Goal: Obtain resource: Download file/media

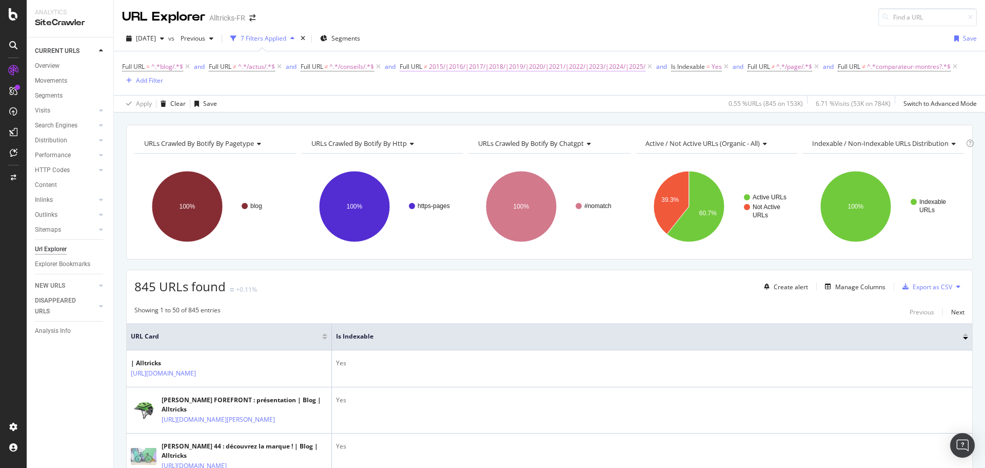
click at [564, 65] on span "2015/|2016/|2017/|2018/|2019/|2020/|2021/|2022/|2023/|2024/|2025/" at bounding box center [537, 67] width 217 height 14
click at [477, 112] on input "2015/|2016/|2017/|2018/|2019/|2020/|2021/|2022/|2023/|2024/|2025/" at bounding box center [460, 109] width 97 height 16
click at [266, 88] on div "Full URL = ^.*blog/.*$ and Full URL ≠ ^.*/actus/.*$ and Full URL ≠ ^.*/conseils…" at bounding box center [549, 73] width 855 height 44
click at [535, 63] on span "2015/|2016/|2017/|2018/|2019/|2020/|2021/|2022/|2023/|2024/|2025/" at bounding box center [537, 67] width 217 height 14
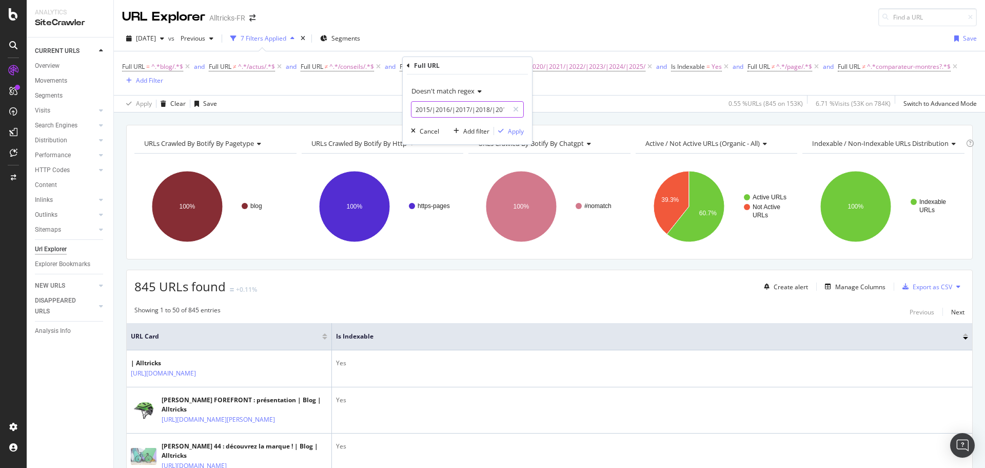
click at [468, 111] on input "2015/|2016/|2017/|2018/|2019/|2020/|2021/|2022/|2023/|2024/|2025/" at bounding box center [460, 109] width 97 height 16
drag, startPoint x: 41, startPoint y: 174, endPoint x: 69, endPoint y: 176, distance: 28.3
click at [41, 174] on div "DataExports" at bounding box center [58, 177] width 40 height 10
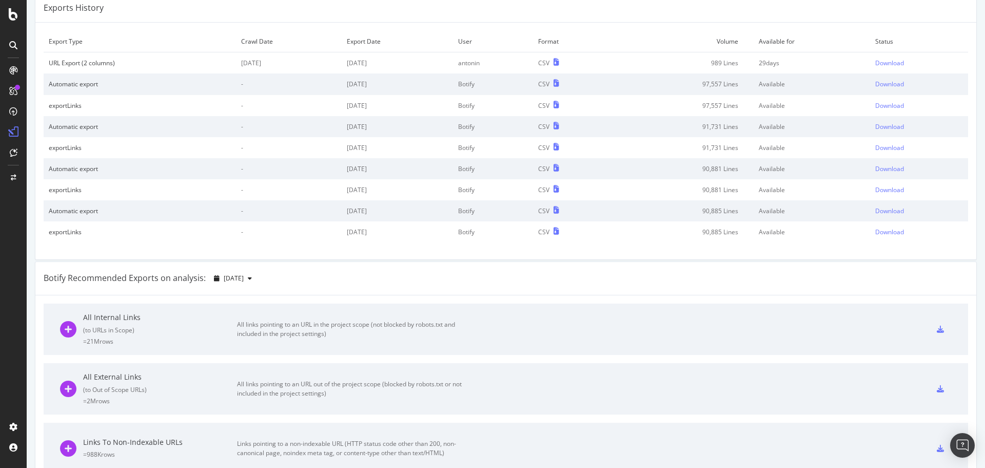
scroll to position [41, 0]
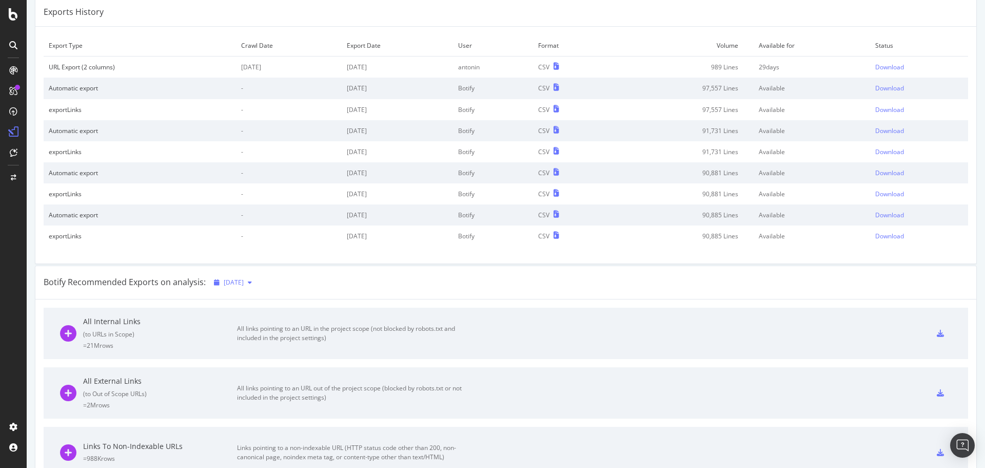
click at [244, 284] on span "[DATE]" at bounding box center [234, 282] width 20 height 9
click at [384, 287] on div "Botify Recommended Exports on analysis: 2025 Sep. 1st" at bounding box center [505, 282] width 941 height 33
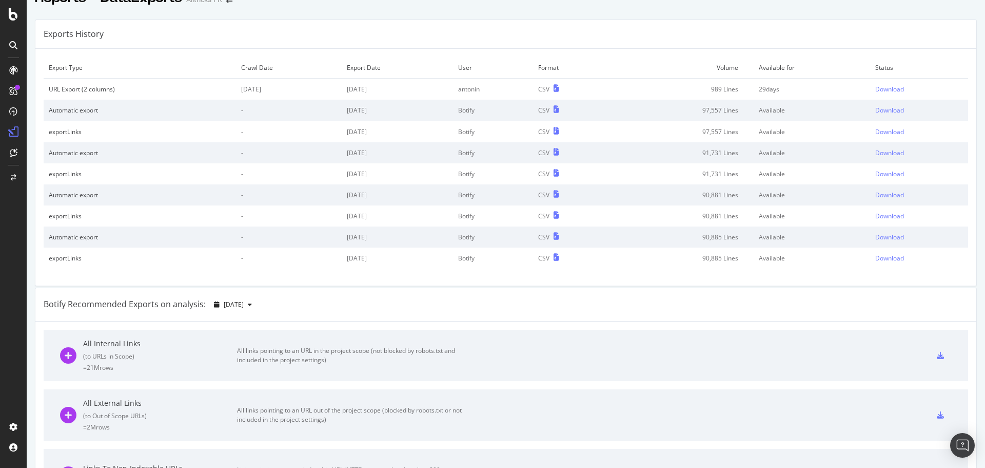
scroll to position [0, 0]
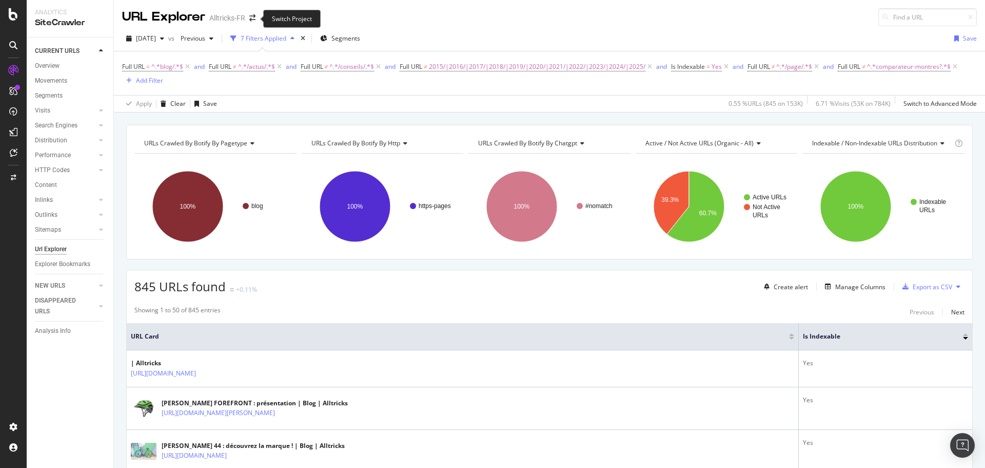
click at [248, 17] on span at bounding box center [252, 17] width 14 height 7
click at [250, 17] on icon "arrow-right-arrow-left" at bounding box center [252, 17] width 6 height 7
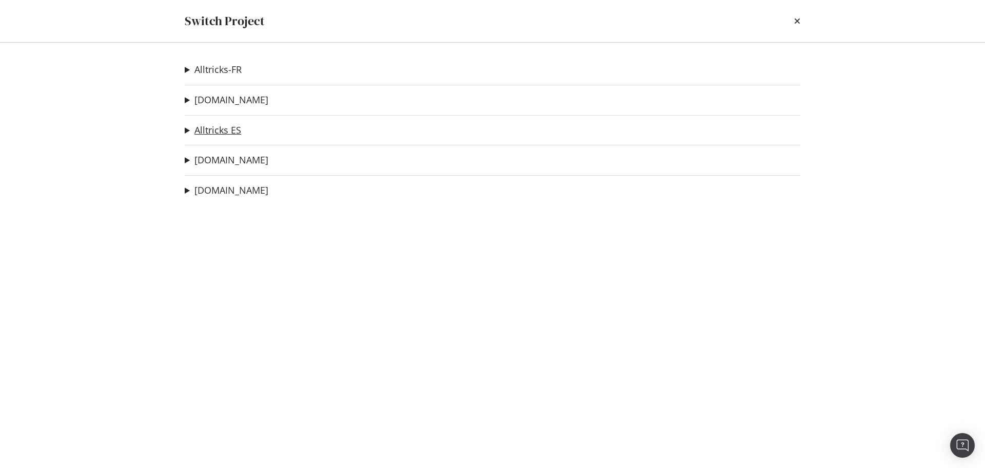
click at [231, 131] on link "Alltricks ES" at bounding box center [218, 130] width 47 height 11
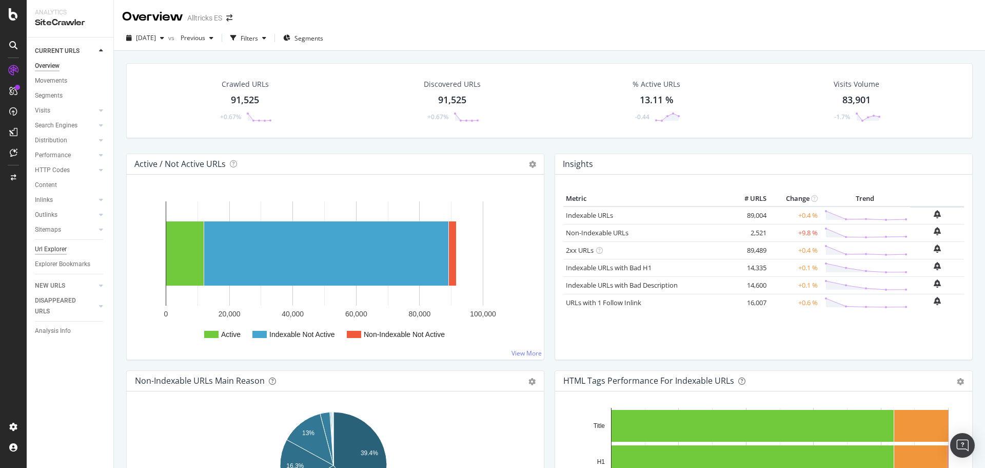
click at [58, 247] on div "Url Explorer" at bounding box center [51, 249] width 32 height 11
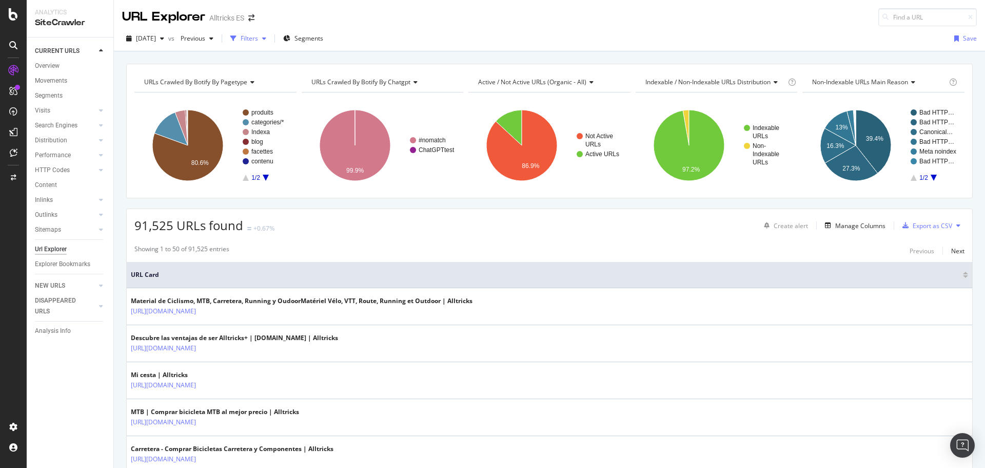
click at [270, 38] on div "button" at bounding box center [264, 38] width 12 height 6
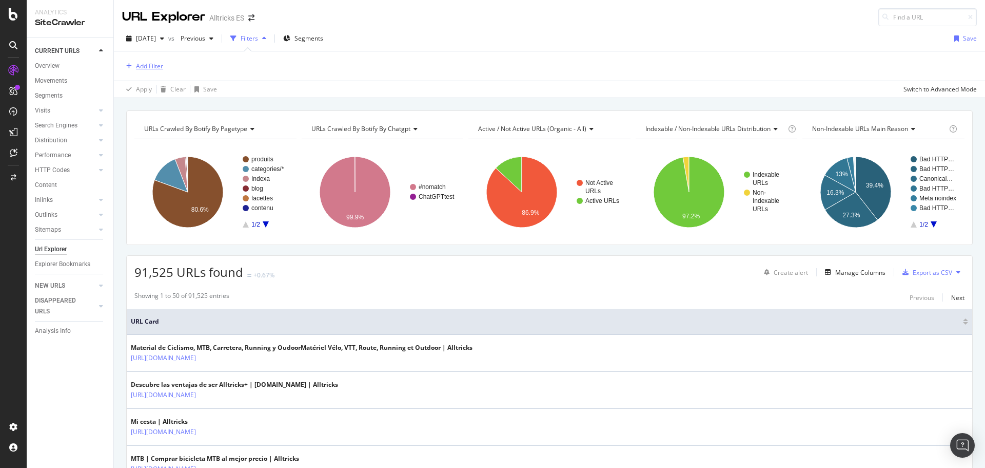
click at [149, 63] on div "Add Filter" at bounding box center [149, 66] width 27 height 9
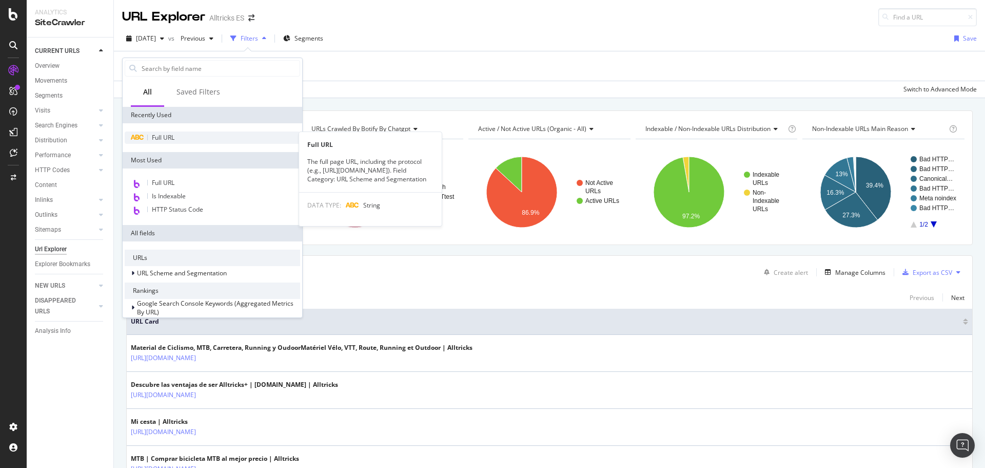
click at [174, 141] on span "Full URL" at bounding box center [163, 137] width 23 height 9
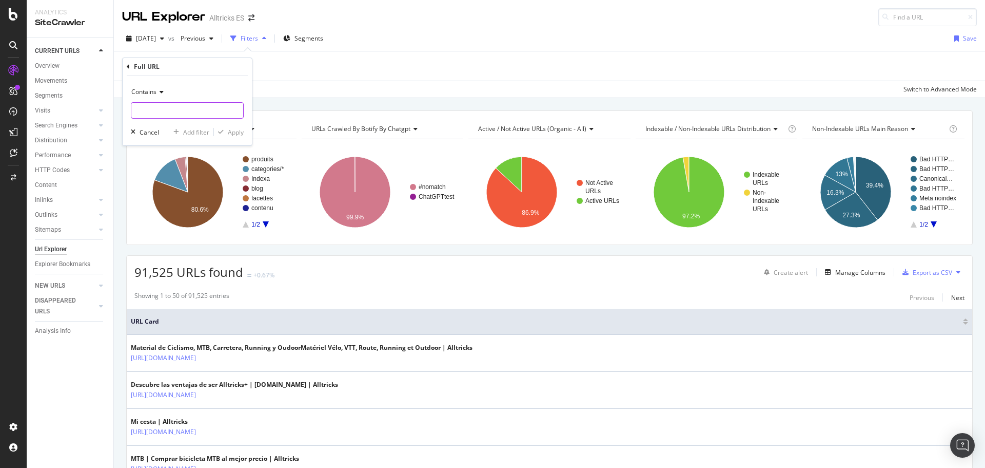
click at [160, 108] on input "text" at bounding box center [187, 110] width 112 height 16
type input "blog/"
click at [234, 128] on div "Apply" at bounding box center [236, 132] width 16 height 9
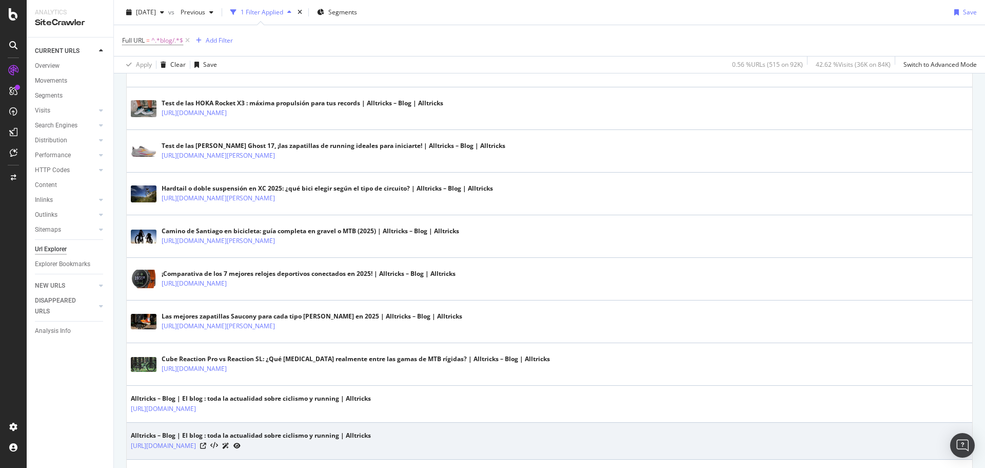
scroll to position [1488, 0]
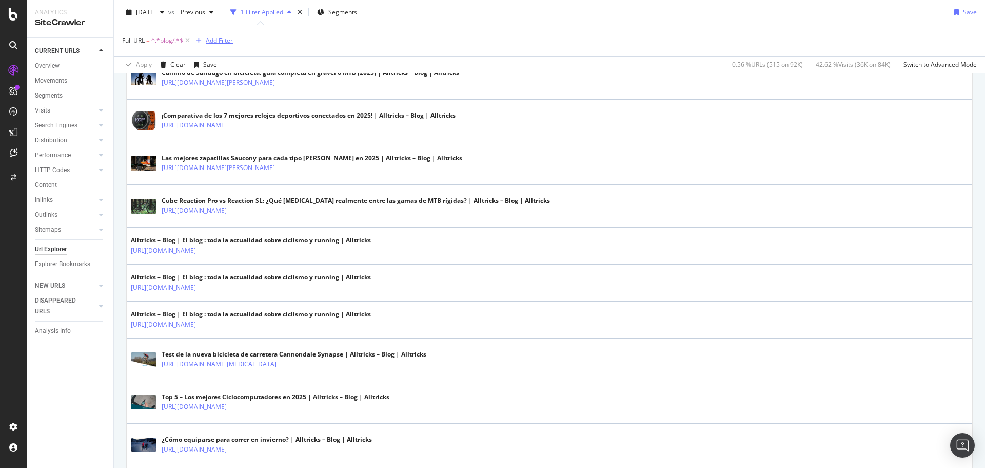
click at [222, 41] on div "Add Filter" at bounding box center [219, 40] width 27 height 9
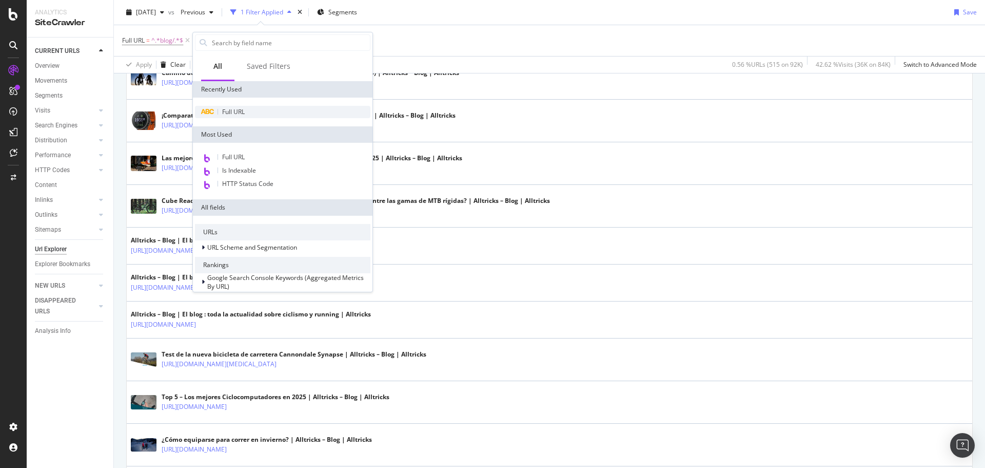
click at [244, 108] on span "Full URL" at bounding box center [233, 111] width 23 height 9
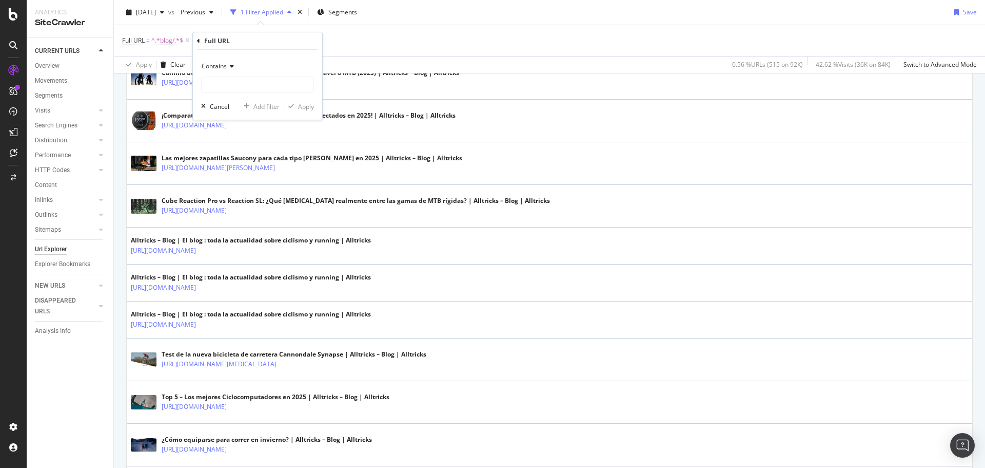
click at [235, 65] on div "Contains" at bounding box center [257, 66] width 113 height 16
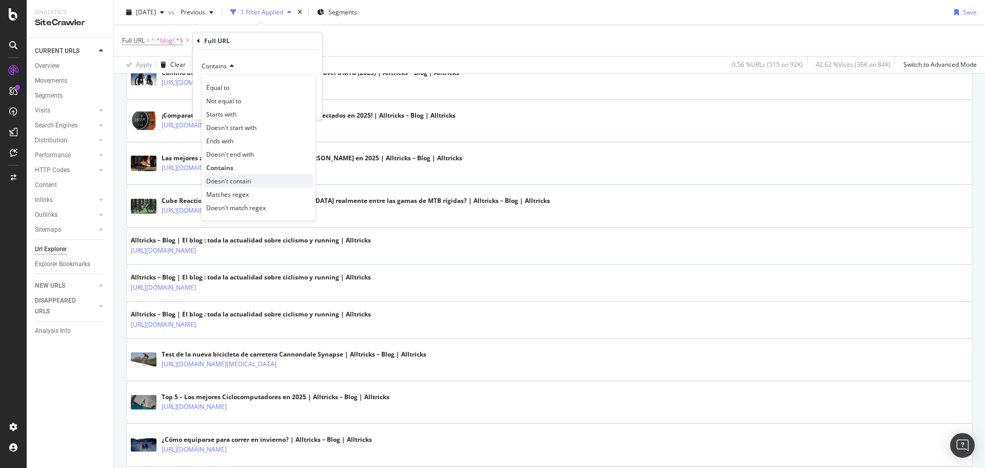
click at [263, 178] on div "Doesn't contain" at bounding box center [259, 180] width 110 height 13
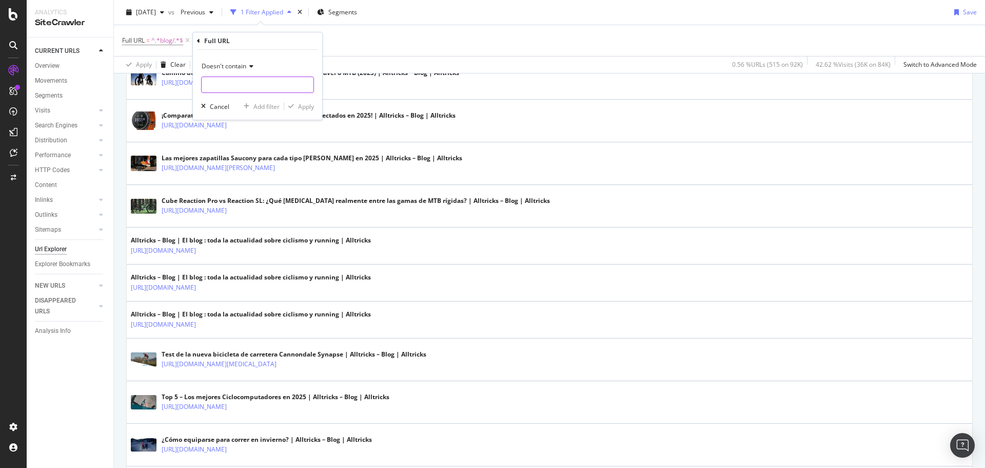
click at [232, 86] on input "text" at bounding box center [258, 84] width 112 height 16
type input "/page/"
click at [310, 104] on div "Apply" at bounding box center [306, 106] width 16 height 9
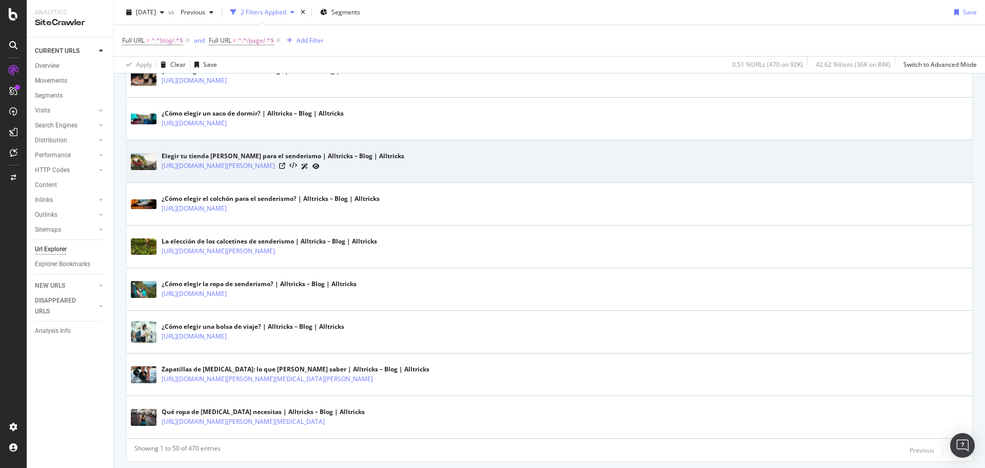
scroll to position [2031, 0]
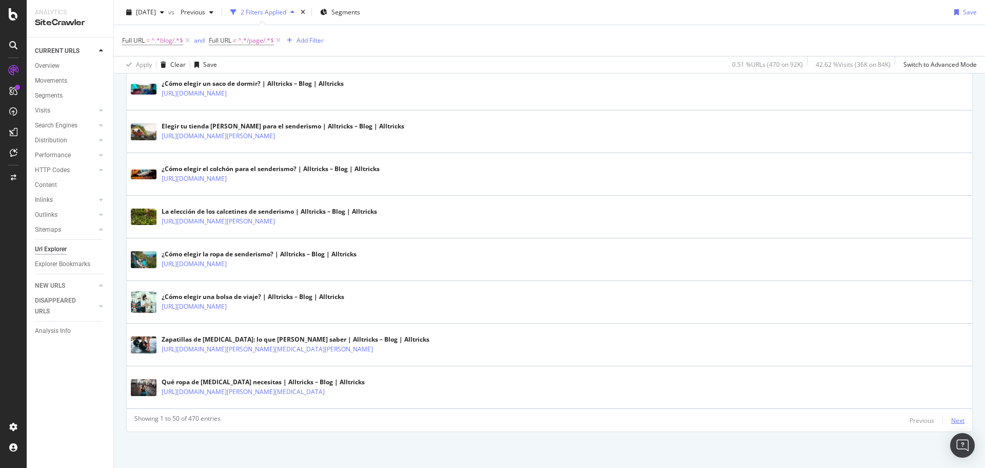
click at [957, 422] on div "Next" at bounding box center [958, 420] width 13 height 9
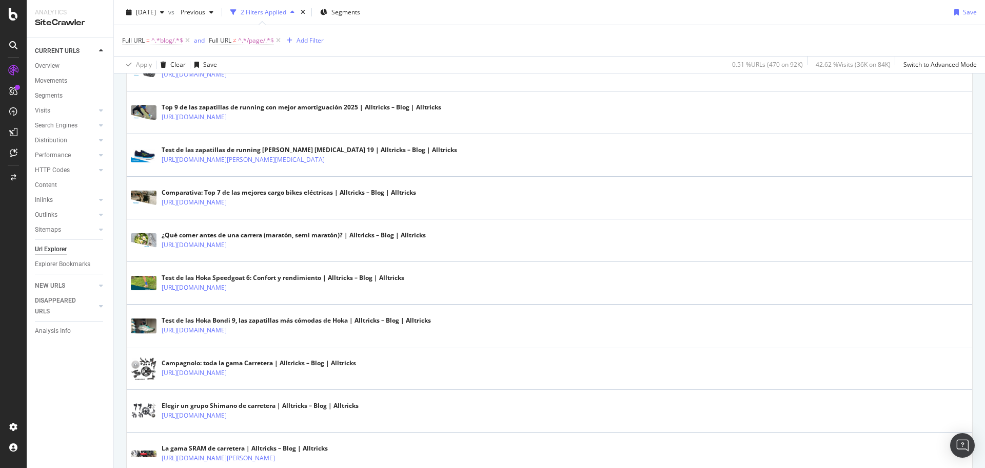
scroll to position [1334, 0]
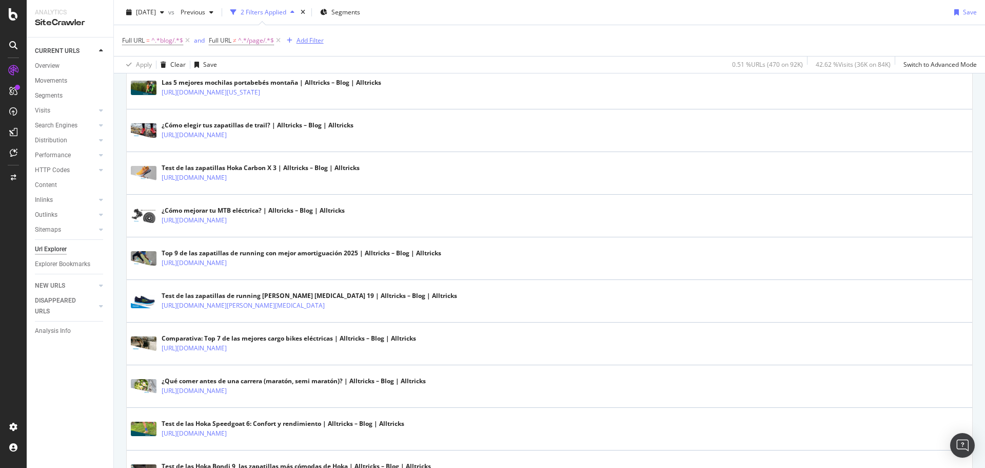
click at [303, 41] on div "Add Filter" at bounding box center [310, 40] width 27 height 9
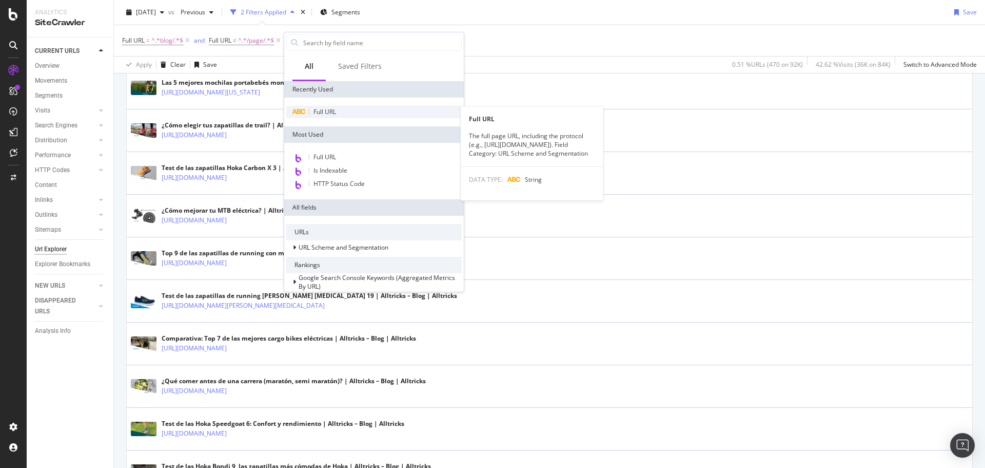
click at [333, 109] on span "Full URL" at bounding box center [325, 111] width 23 height 9
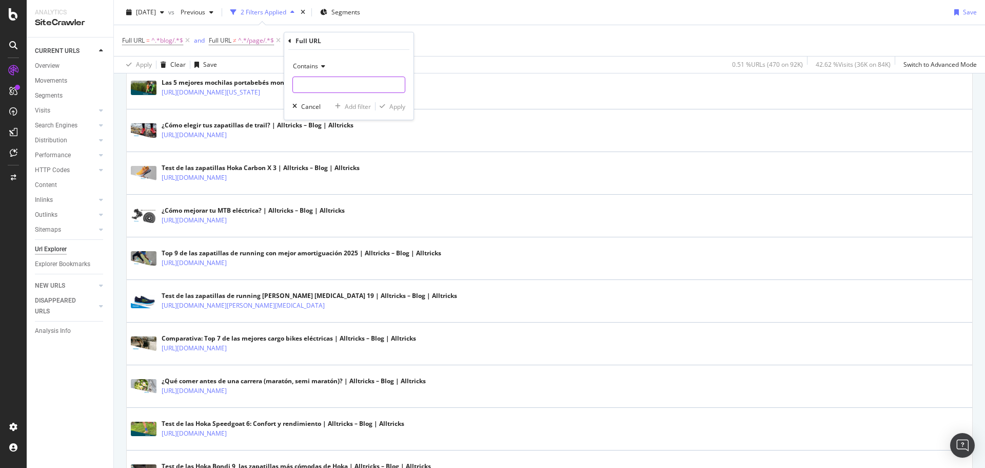
click at [327, 83] on input "text" at bounding box center [349, 84] width 112 height 16
paste input "2015/|2016/|2017/|2018/|2019/|2020/|2021/|2022/|2023/|2024/|2025/"
type input "2015/|2016/|2017/|2018/|2019/|2020/|2021/|2022/|2023/|2024/|2025/"
click at [318, 64] on span "Contains" at bounding box center [305, 66] width 25 height 9
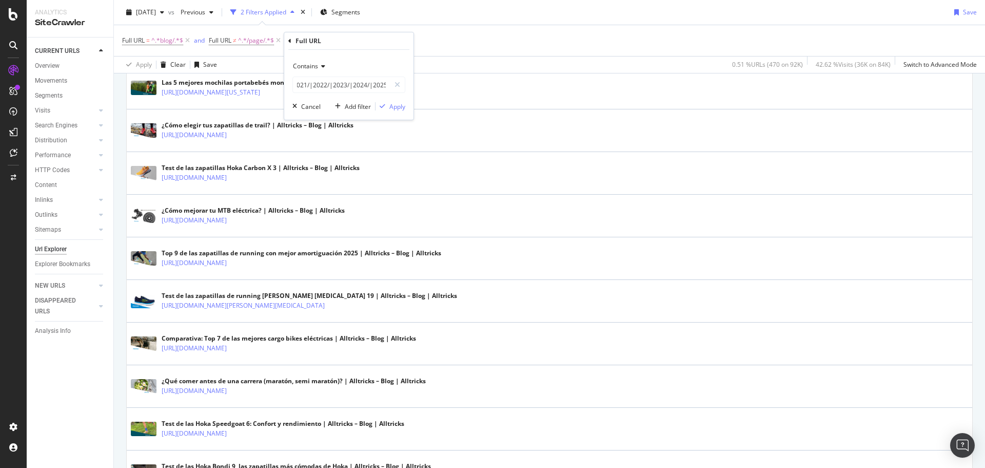
scroll to position [0, 0]
click at [339, 178] on span "Doesn't contain" at bounding box center [320, 181] width 45 height 9
click at [378, 108] on div "button" at bounding box center [383, 106] width 14 height 6
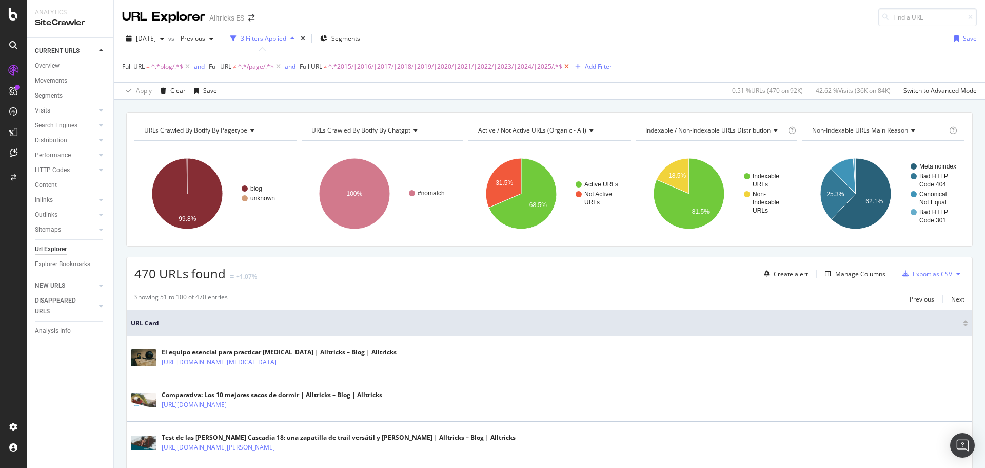
click at [566, 66] on icon at bounding box center [566, 67] width 9 height 10
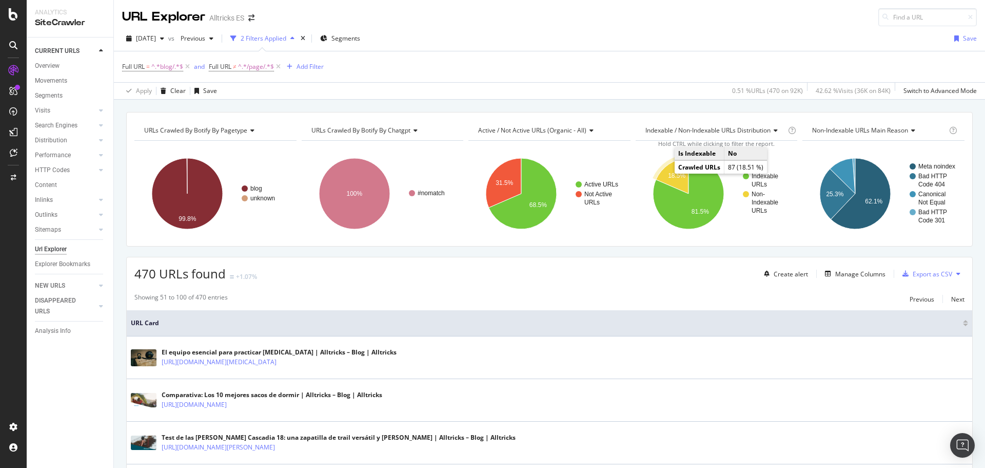
click at [676, 177] on text "18.5%" at bounding box center [676, 175] width 17 height 7
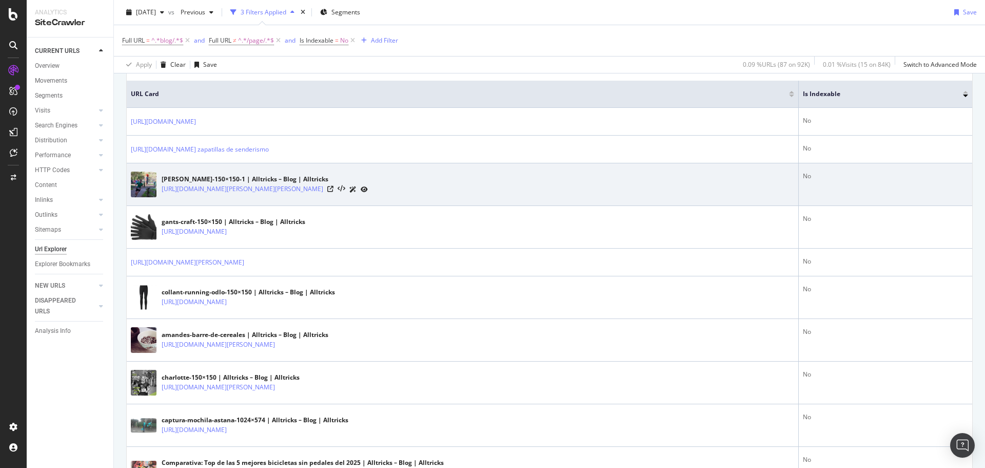
scroll to position [154, 0]
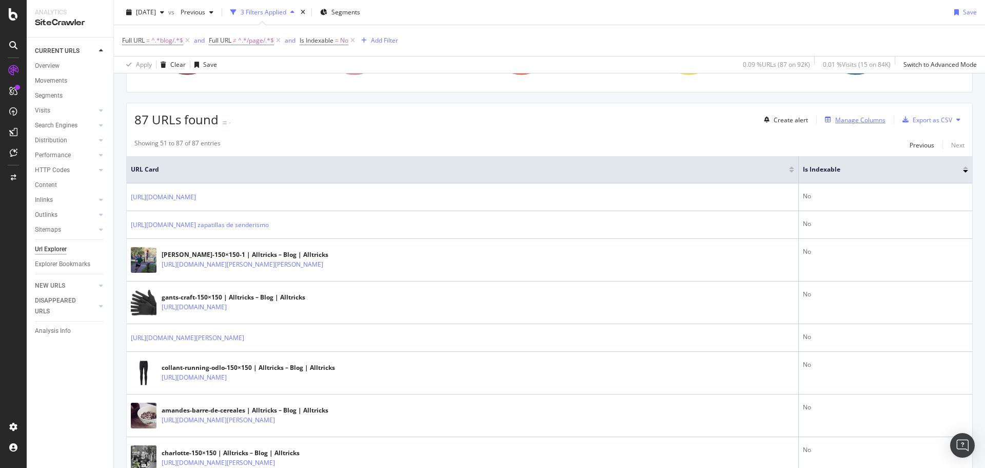
click at [843, 121] on div "Manage Columns" at bounding box center [861, 119] width 50 height 9
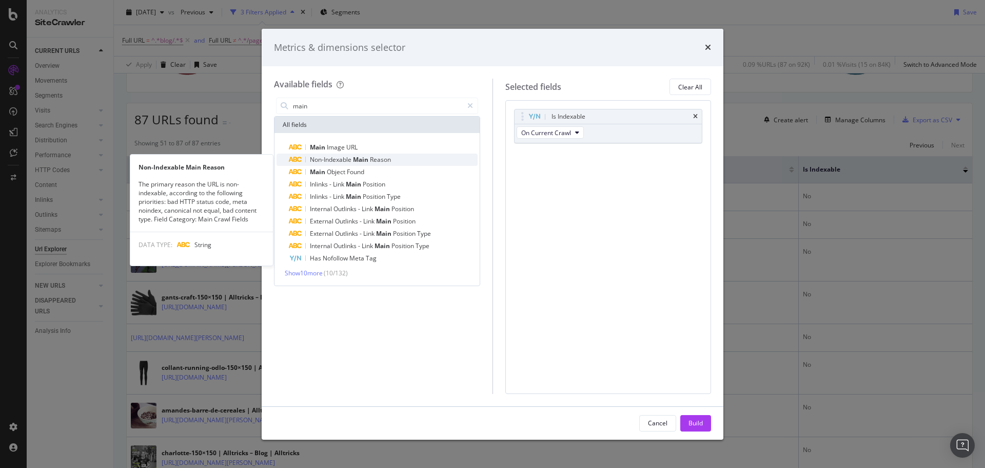
type input "main"
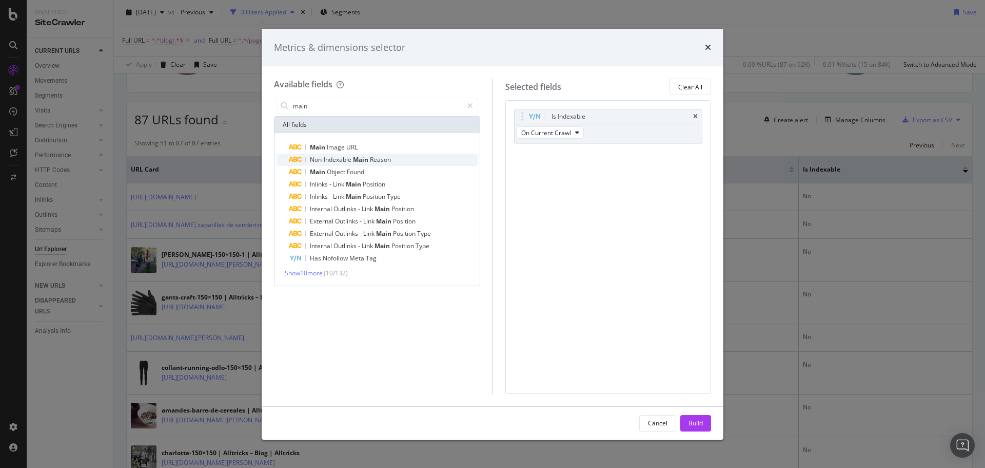
click at [394, 165] on div "Non-Indexable Main Reason" at bounding box center [383, 159] width 189 height 12
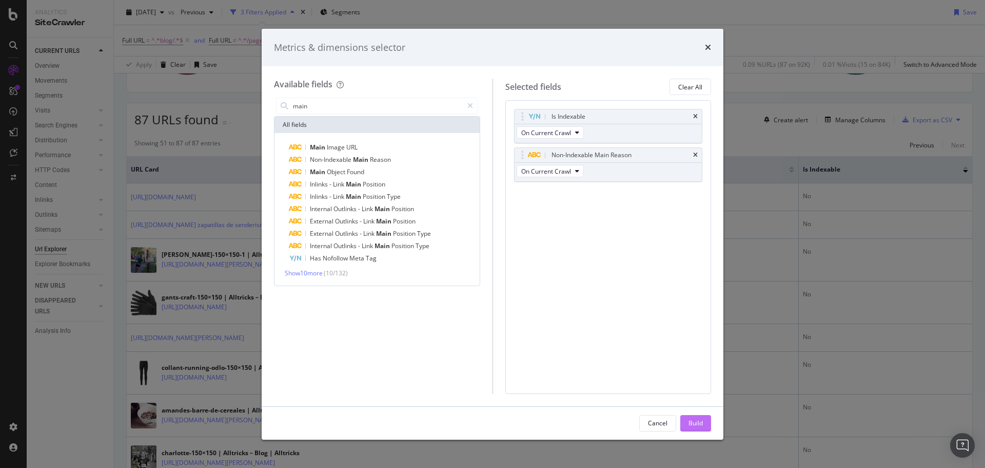
click at [692, 416] on div "Build" at bounding box center [696, 422] width 14 height 15
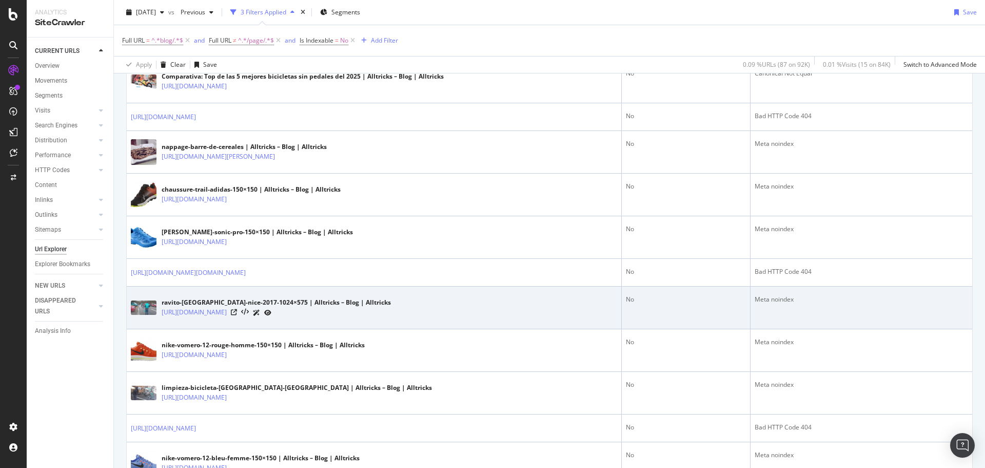
scroll to position [616, 0]
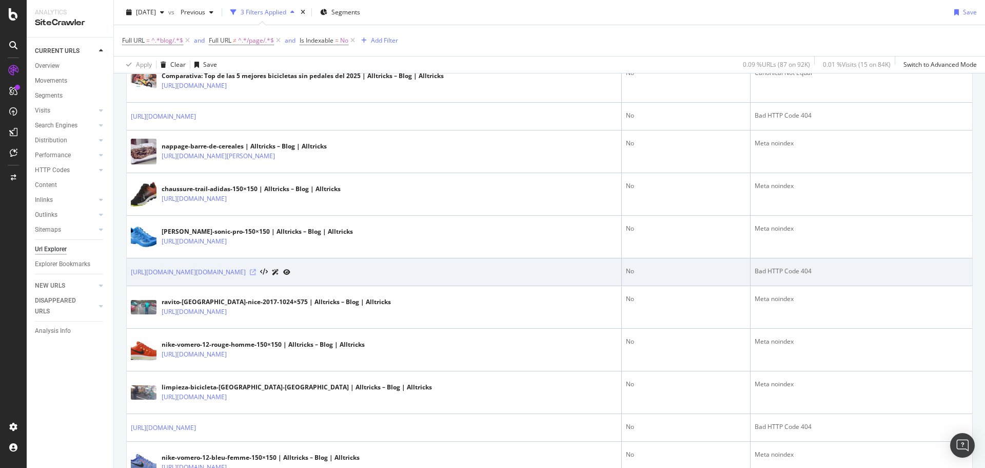
click at [256, 271] on icon at bounding box center [253, 272] width 6 height 6
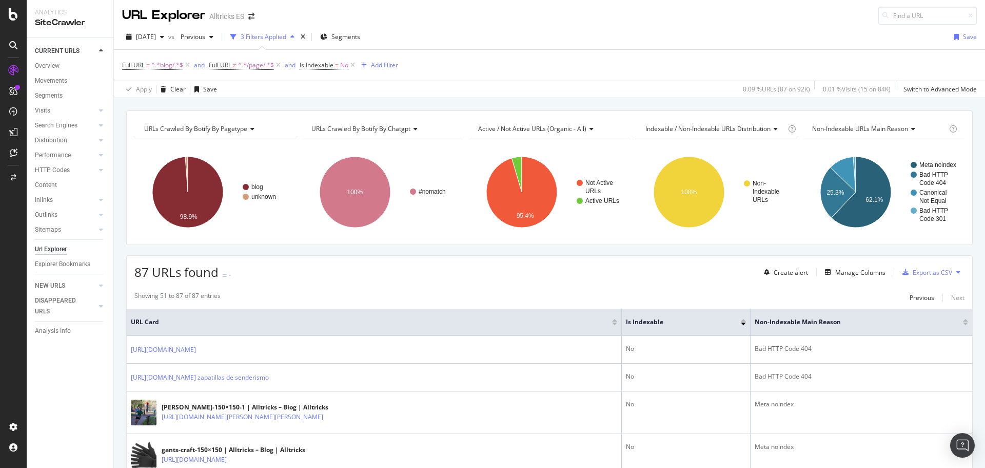
scroll to position [0, 0]
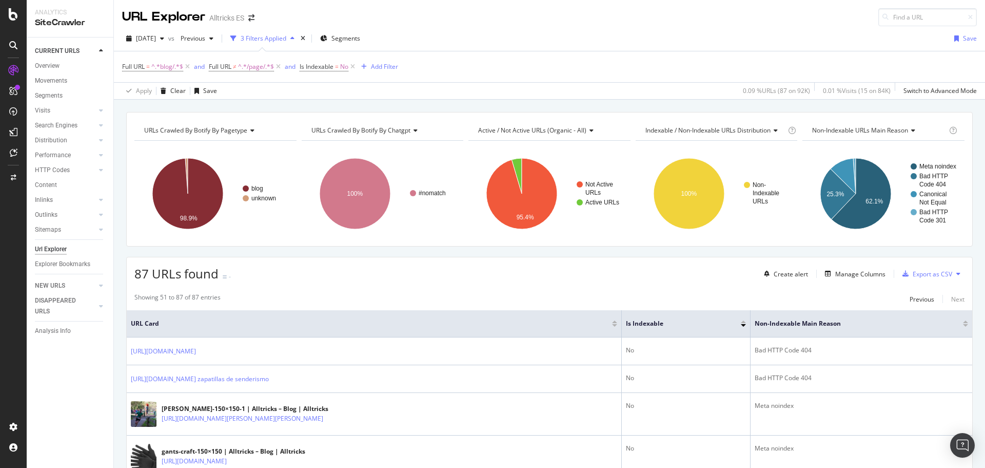
click at [656, 134] on span "Indexable / Non-Indexable URLs distribution" at bounding box center [708, 130] width 125 height 9
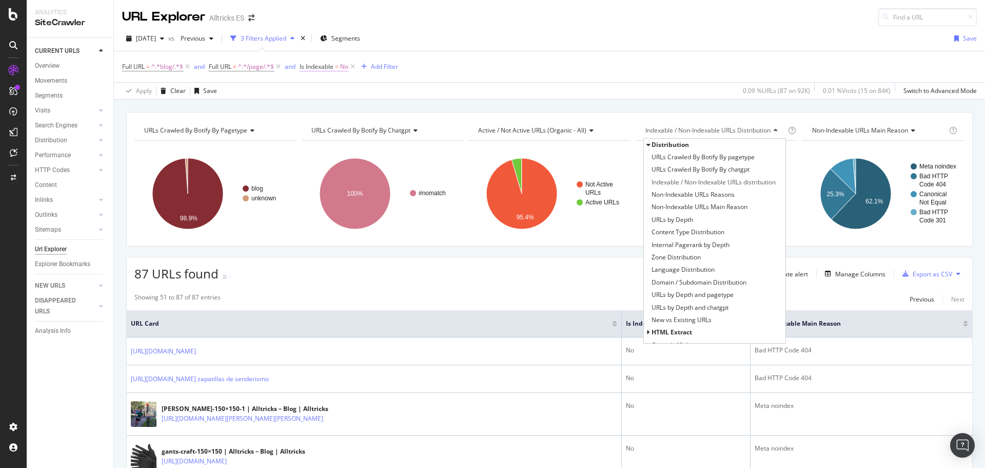
click at [348, 68] on span "No" at bounding box center [344, 67] width 8 height 14
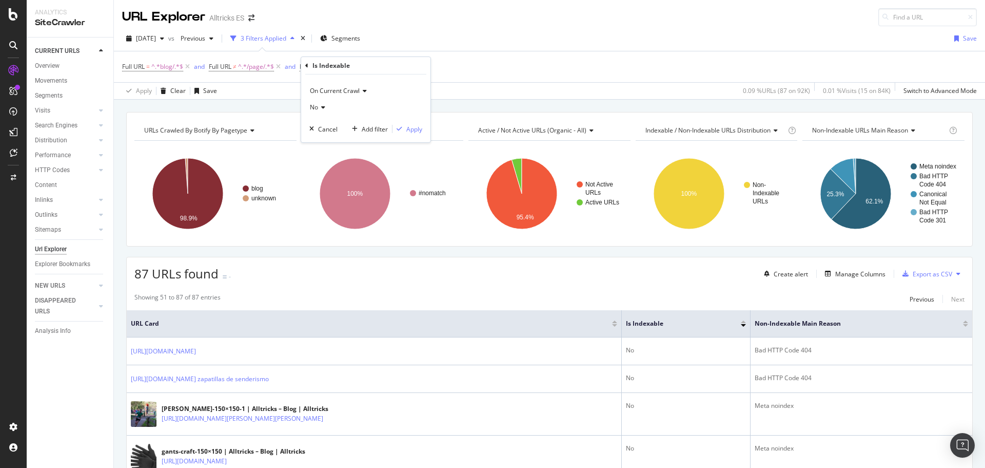
click at [337, 109] on div "No" at bounding box center [365, 107] width 113 height 16
click at [335, 129] on div "Yes" at bounding box center [367, 128] width 110 height 13
click at [413, 132] on div "Apply" at bounding box center [414, 129] width 16 height 9
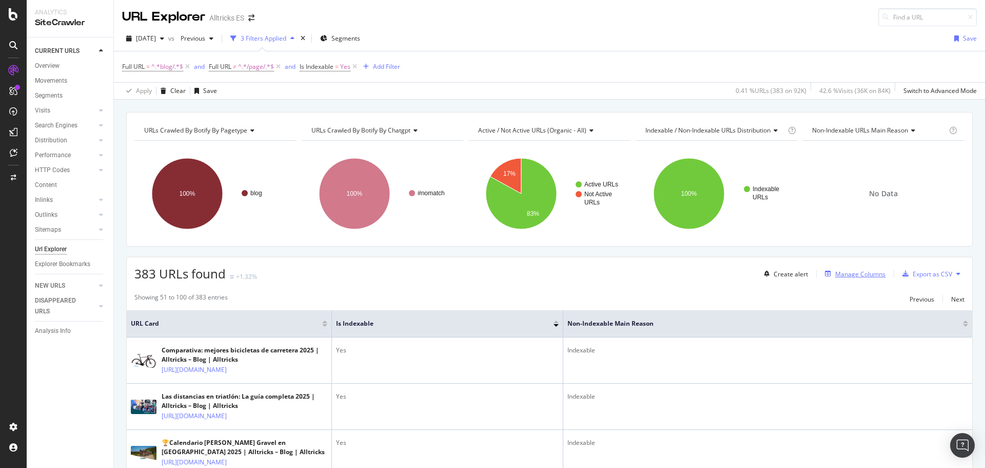
click at [836, 278] on div "Manage Columns" at bounding box center [853, 273] width 65 height 11
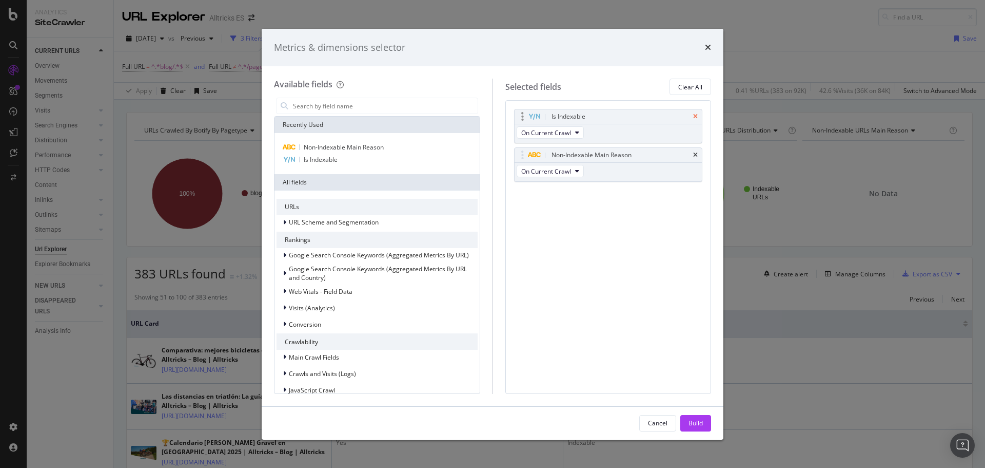
click at [695, 115] on icon "times" at bounding box center [695, 116] width 5 height 6
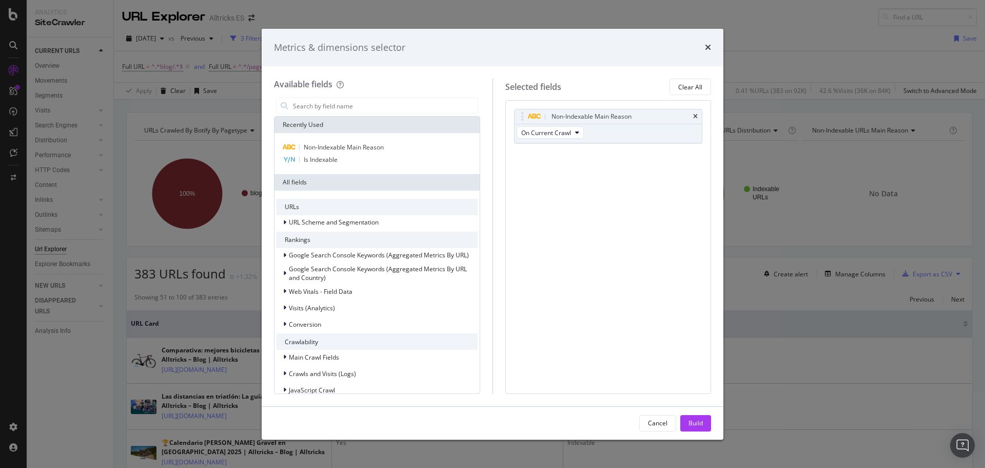
click at [695, 115] on icon "times" at bounding box center [695, 116] width 5 height 6
click at [693, 428] on div "Build" at bounding box center [696, 422] width 14 height 15
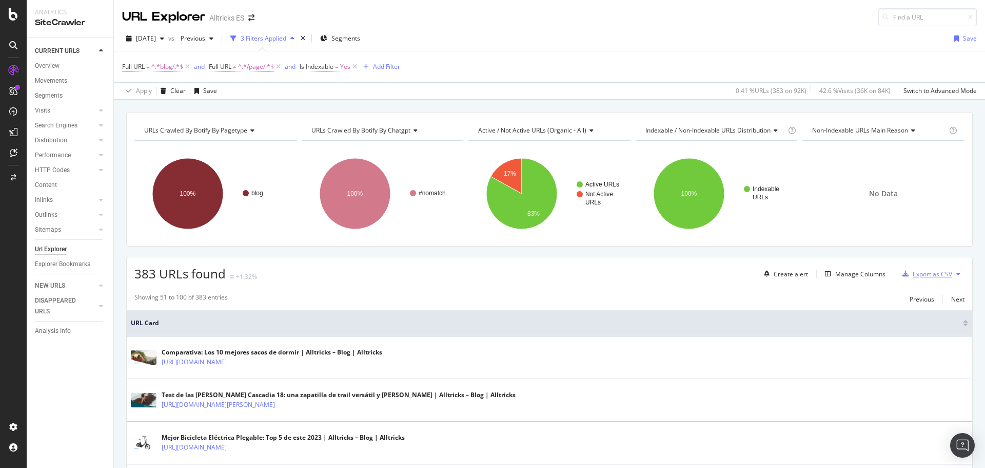
click at [943, 276] on div "Export as CSV" at bounding box center [933, 273] width 40 height 9
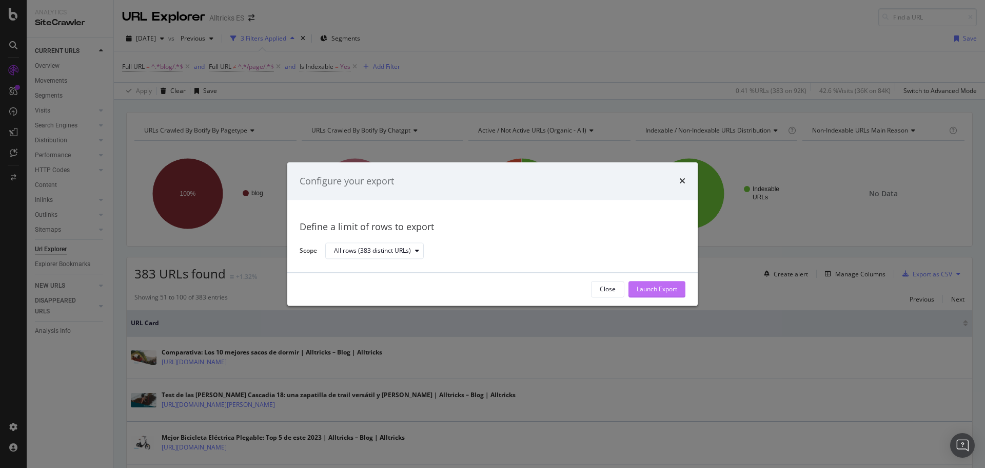
click at [644, 288] on div "Launch Export" at bounding box center [657, 289] width 41 height 9
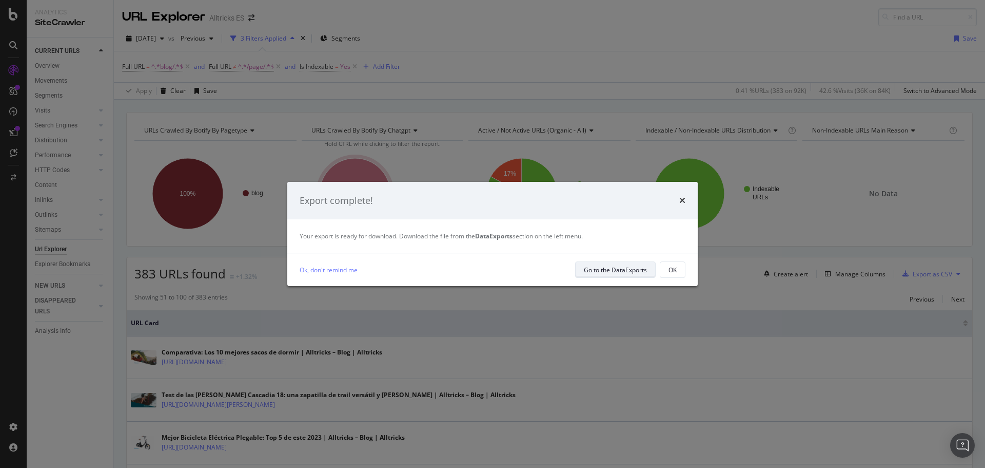
click at [631, 272] on div "Go to the DataExports" at bounding box center [615, 269] width 63 height 9
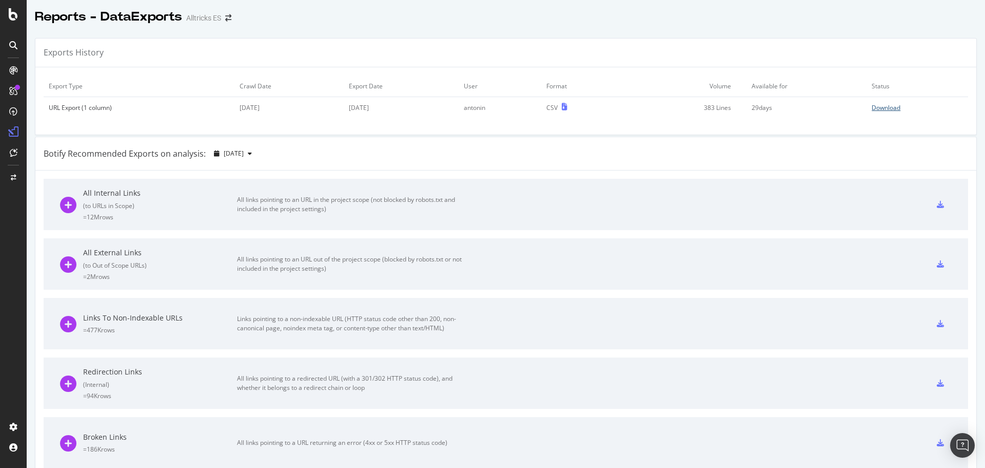
click at [887, 109] on div "Download" at bounding box center [886, 107] width 29 height 9
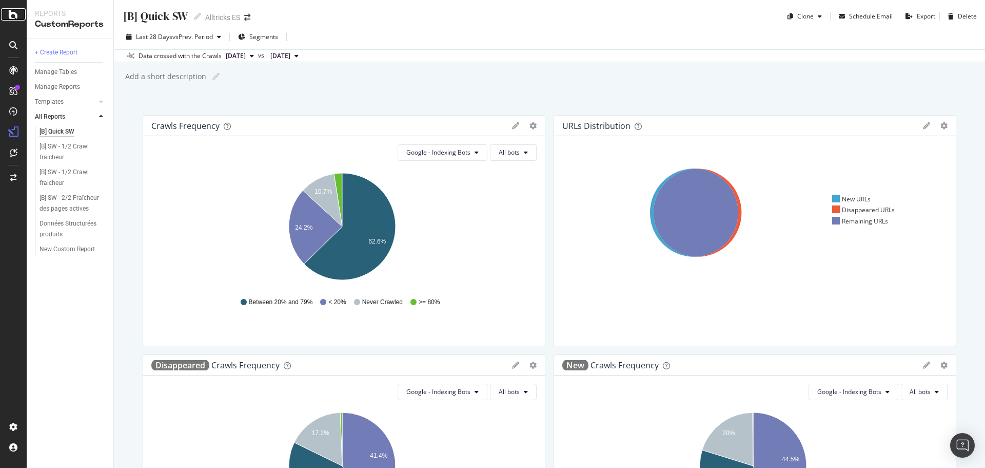
click at [17, 14] on icon at bounding box center [13, 14] width 9 height 12
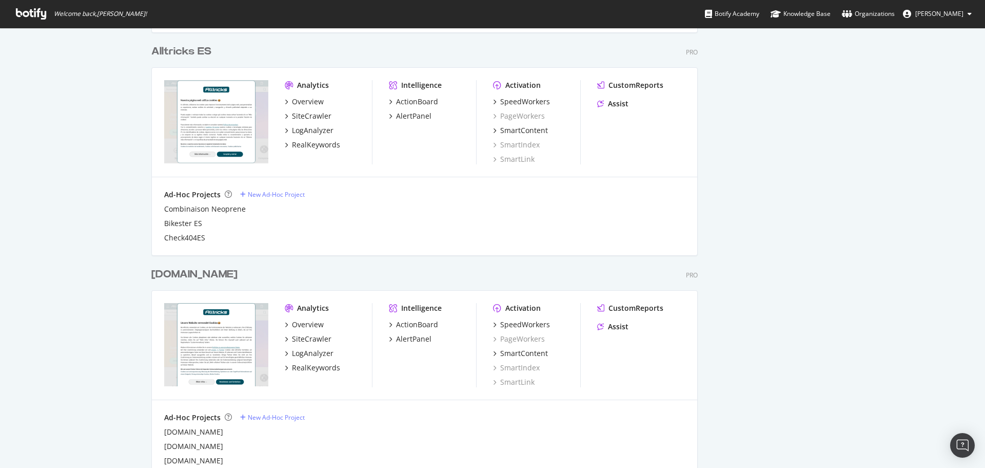
scroll to position [565, 0]
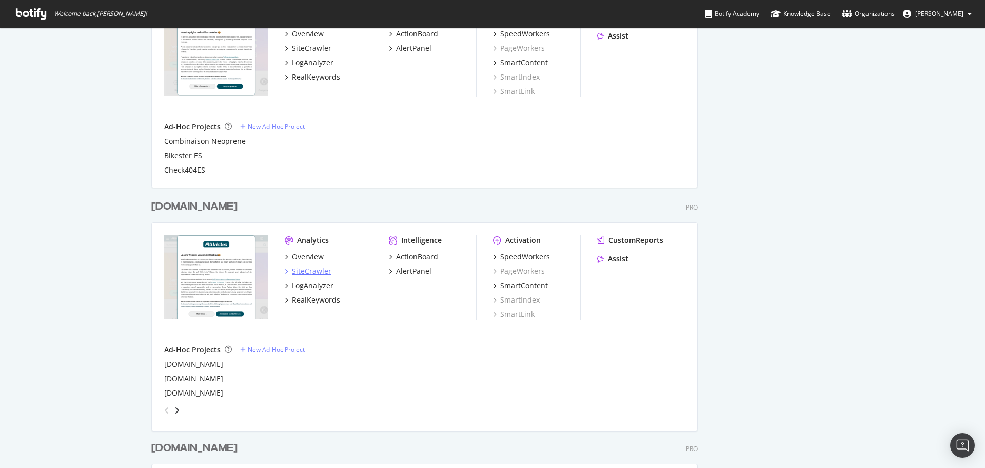
click at [314, 268] on div "SiteCrawler" at bounding box center [312, 271] width 40 height 10
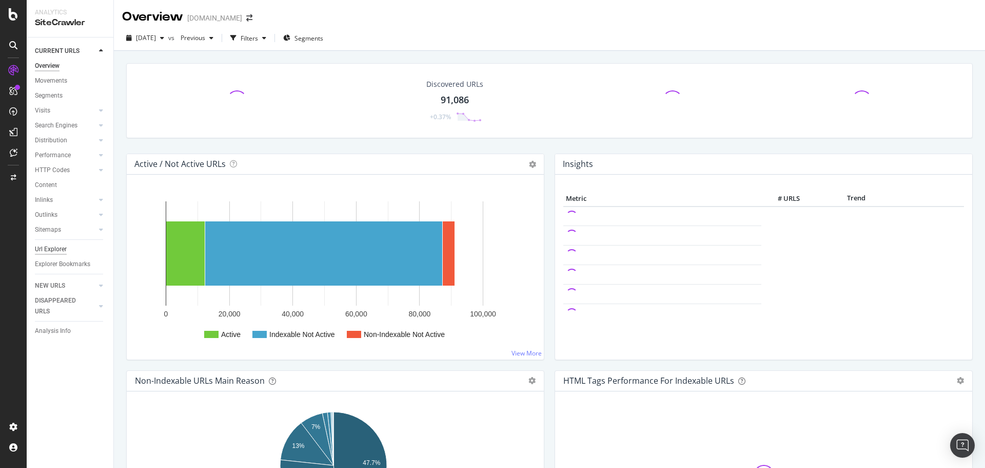
click at [62, 247] on div "Url Explorer" at bounding box center [51, 249] width 32 height 11
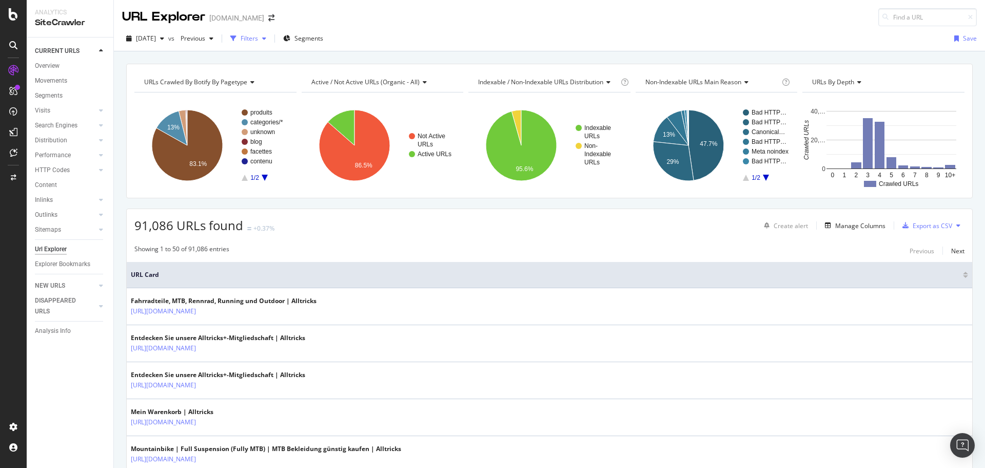
click at [258, 38] on div "Filters" at bounding box center [249, 38] width 17 height 9
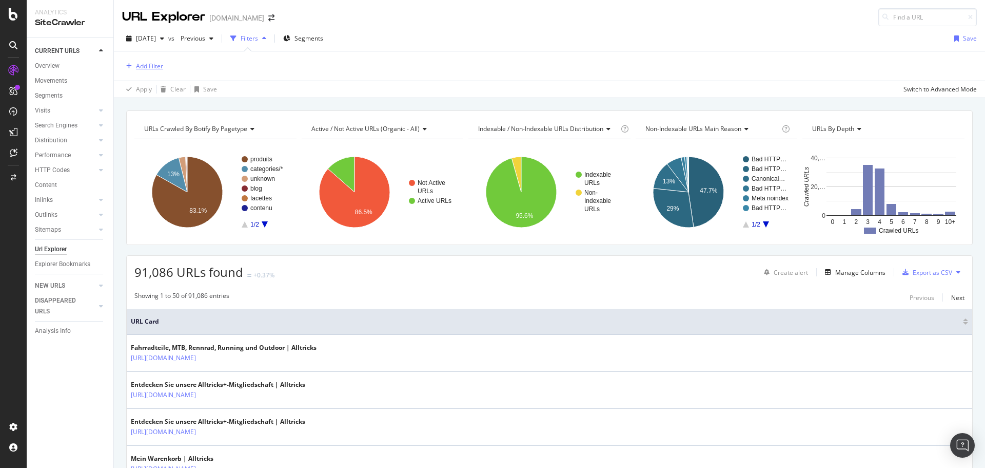
click at [140, 64] on div "Add Filter" at bounding box center [149, 66] width 27 height 9
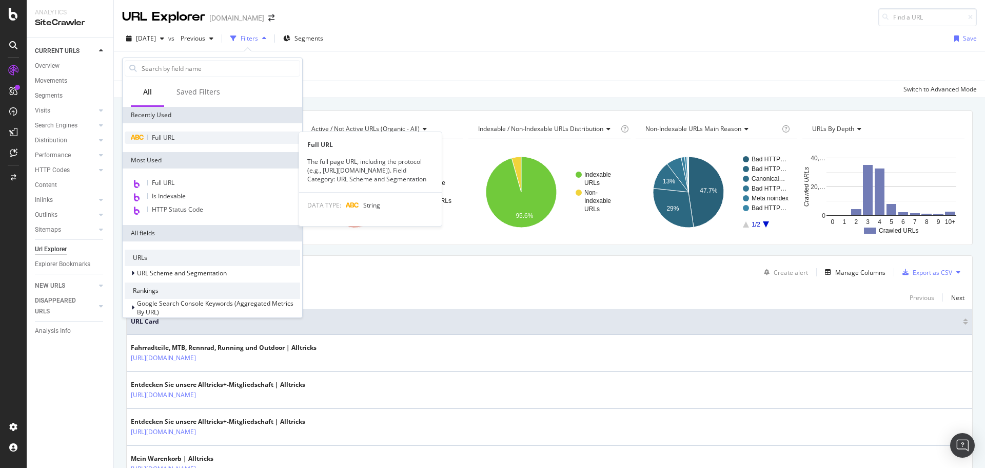
click at [169, 140] on span "Full URL" at bounding box center [163, 137] width 23 height 9
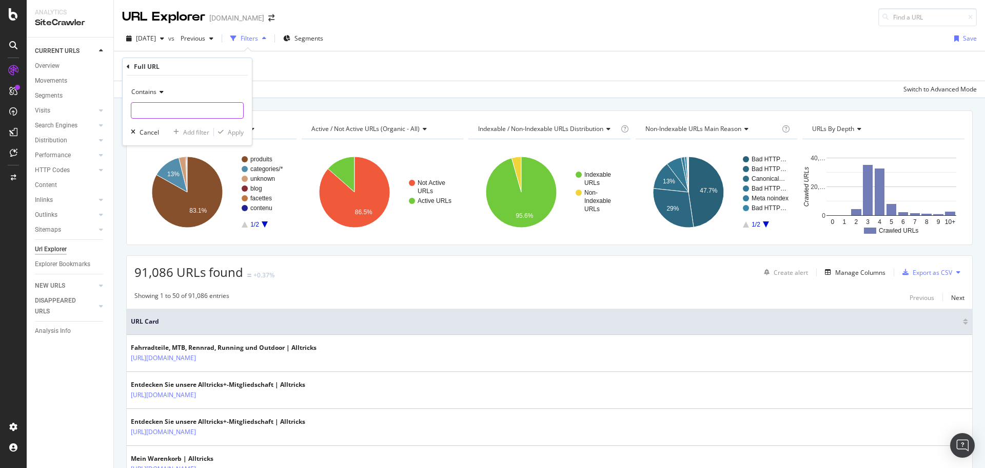
click at [169, 108] on input "text" at bounding box center [187, 110] width 112 height 16
type input "blog/"
click at [229, 138] on div "Contains blog/ Cancel Add filter Apply" at bounding box center [187, 110] width 129 height 70
click at [229, 132] on div "Apply" at bounding box center [236, 132] width 16 height 9
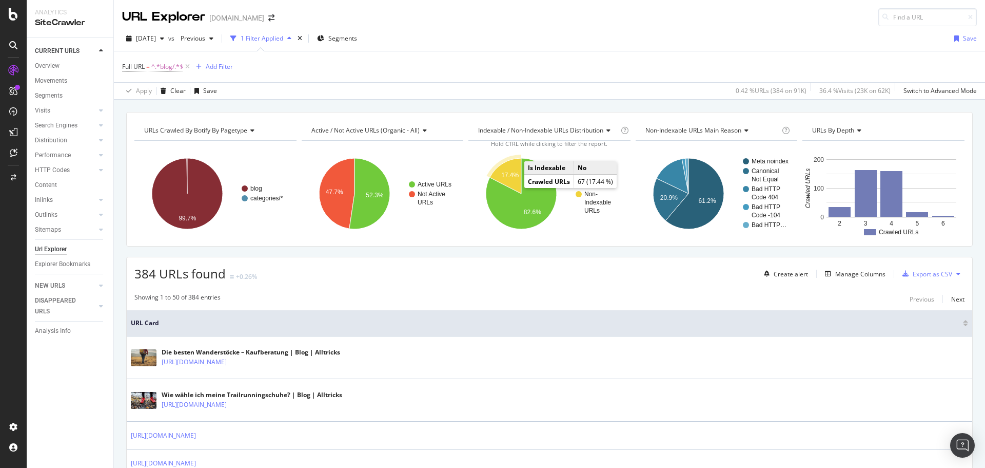
click at [507, 178] on text "17.4%" at bounding box center [509, 174] width 17 height 7
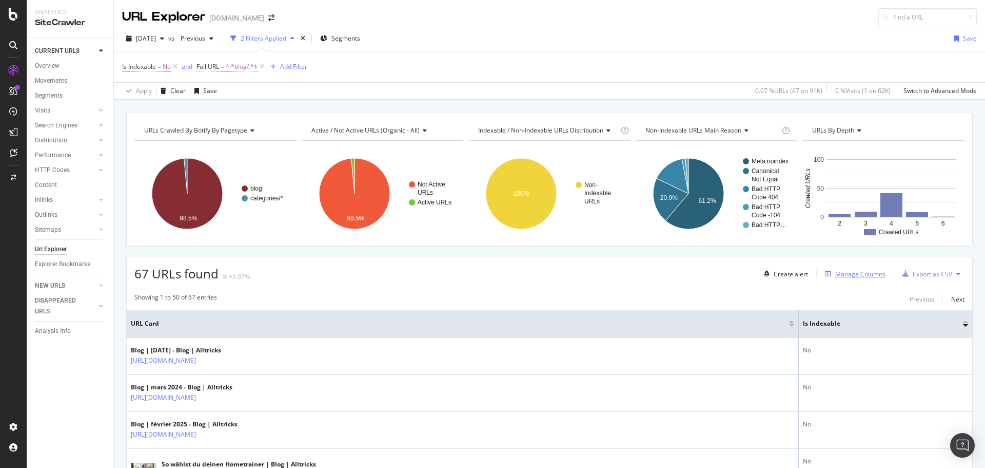
click at [838, 273] on div "Manage Columns" at bounding box center [861, 273] width 50 height 9
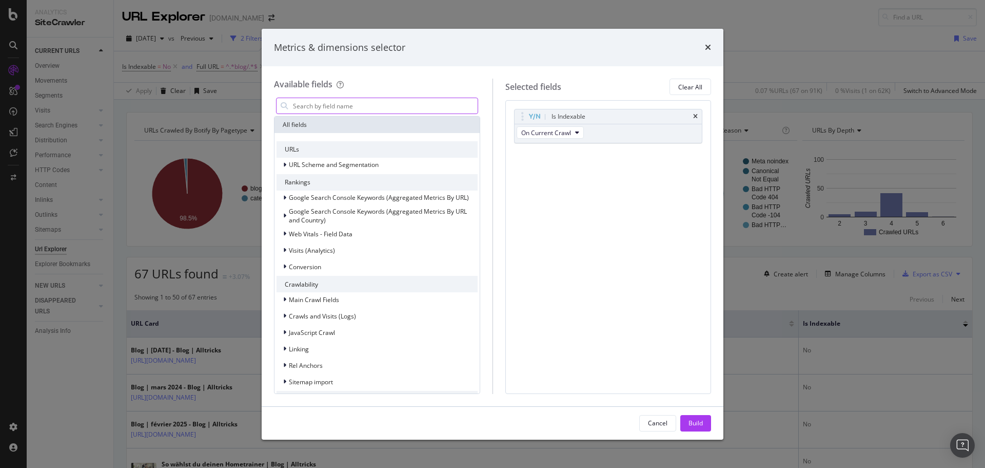
click at [364, 110] on input "modal" at bounding box center [385, 105] width 186 height 15
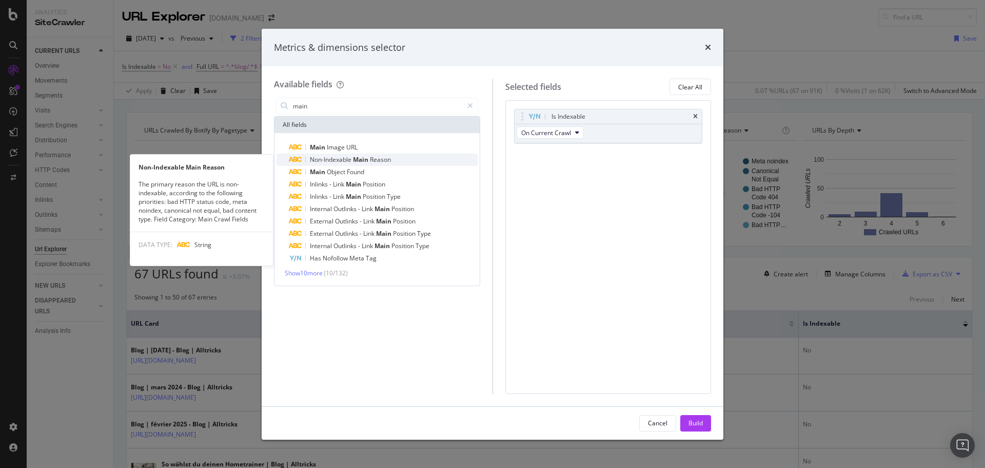
type input "main"
click at [362, 160] on span "Main" at bounding box center [361, 159] width 17 height 9
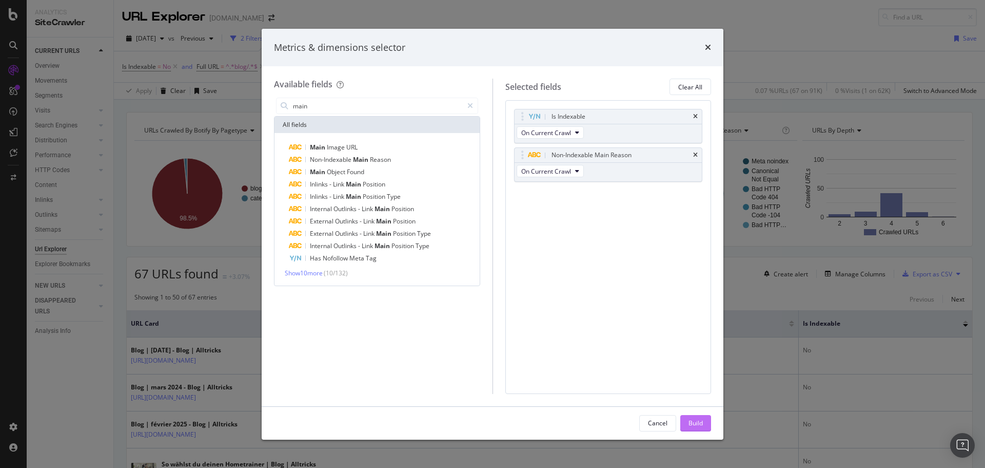
click at [694, 426] on div "Build" at bounding box center [696, 422] width 14 height 9
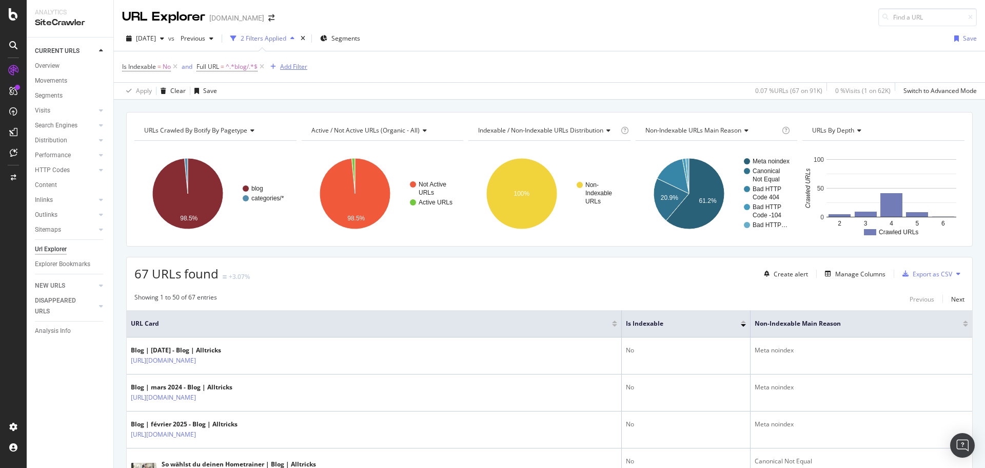
click at [302, 64] on div "Add Filter" at bounding box center [293, 66] width 27 height 9
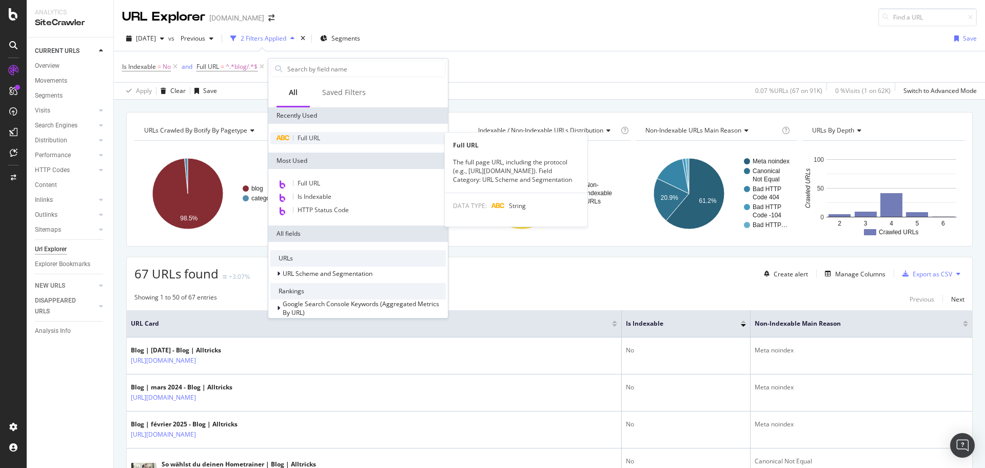
click at [309, 138] on span "Full URL" at bounding box center [309, 137] width 23 height 9
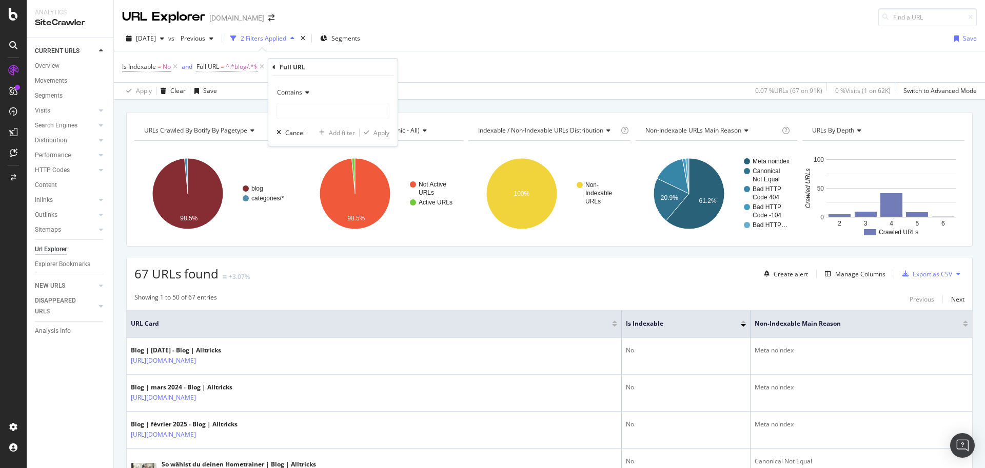
click at [304, 92] on icon at bounding box center [305, 92] width 7 height 6
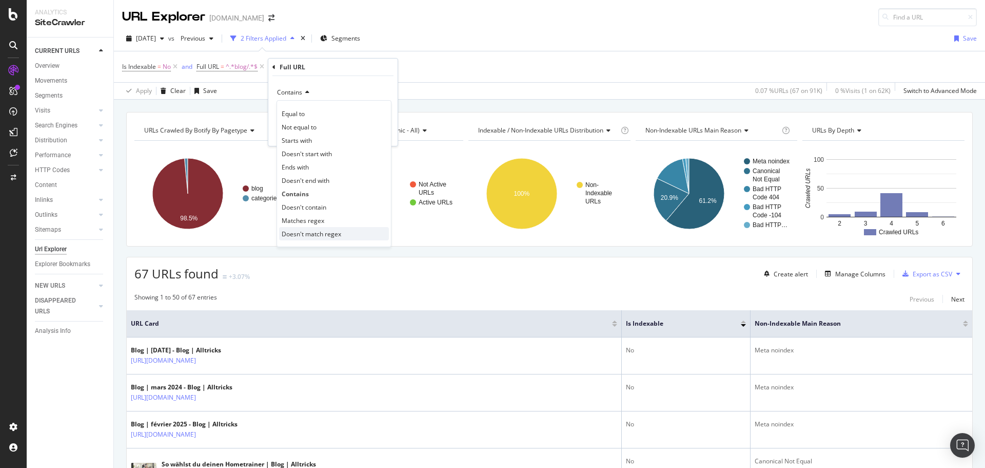
click at [323, 234] on span "Doesn't match regex" at bounding box center [312, 233] width 60 height 9
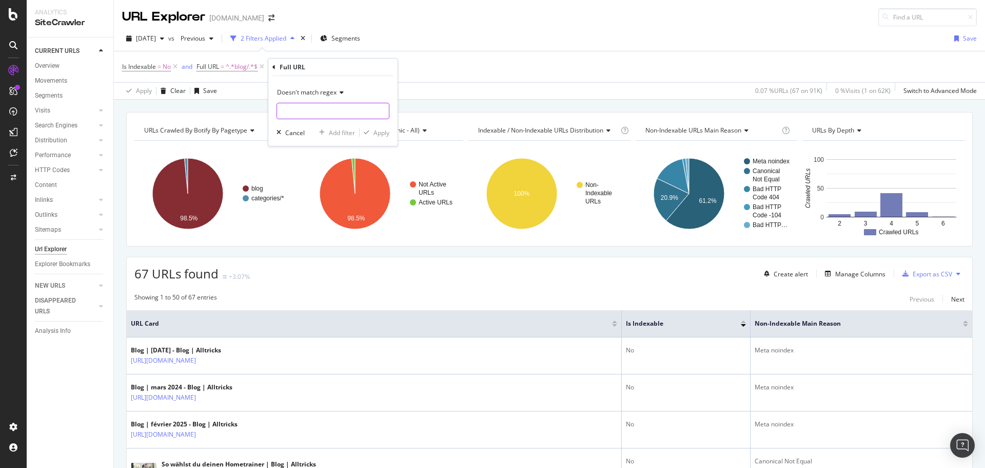
click at [312, 110] on input "text" at bounding box center [333, 111] width 112 height 16
paste input "2015/|2016/|2017/|2018/|2019/|2020/|2021/|2022/|2023/|2024/|2025/"
type input "2015/|2016/|2017/|2018/|2019/|2020/|2021/|2022/|2023/|2024/|2025/"
click at [377, 135] on div "Apply" at bounding box center [382, 132] width 16 height 9
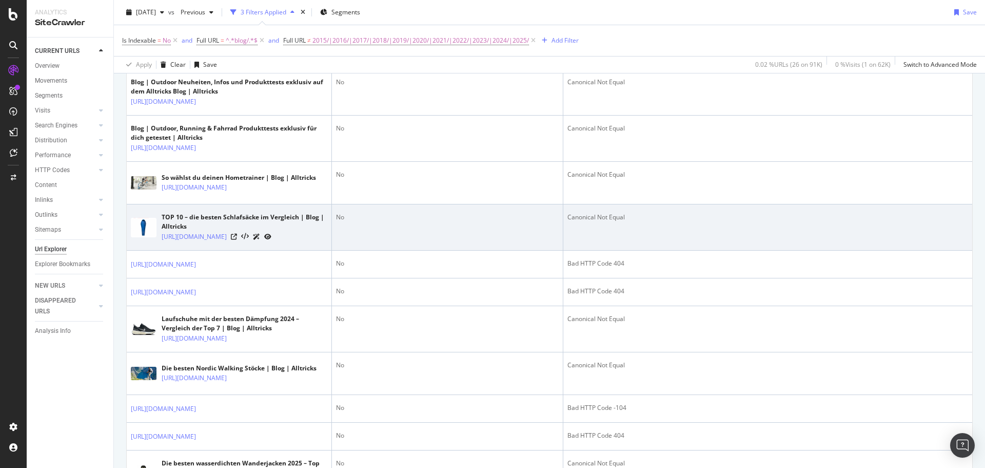
scroll to position [565, 0]
click at [237, 239] on icon at bounding box center [234, 235] width 6 height 6
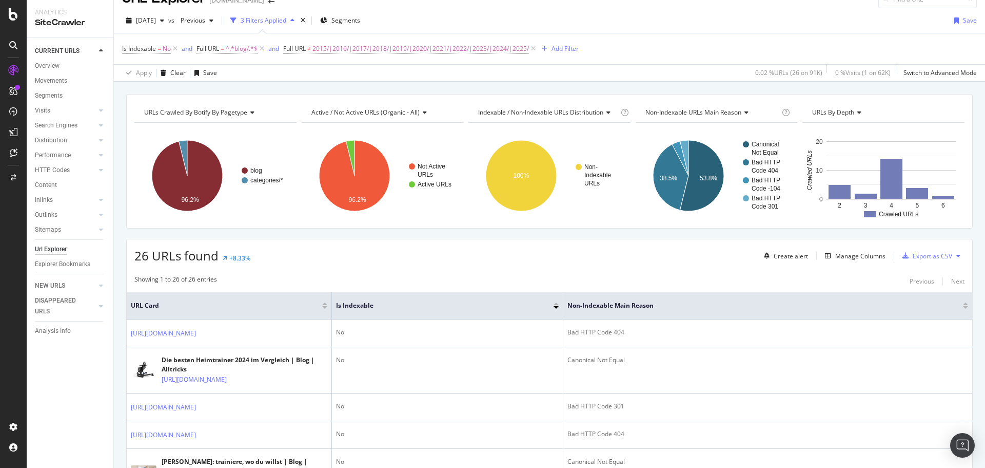
scroll to position [0, 0]
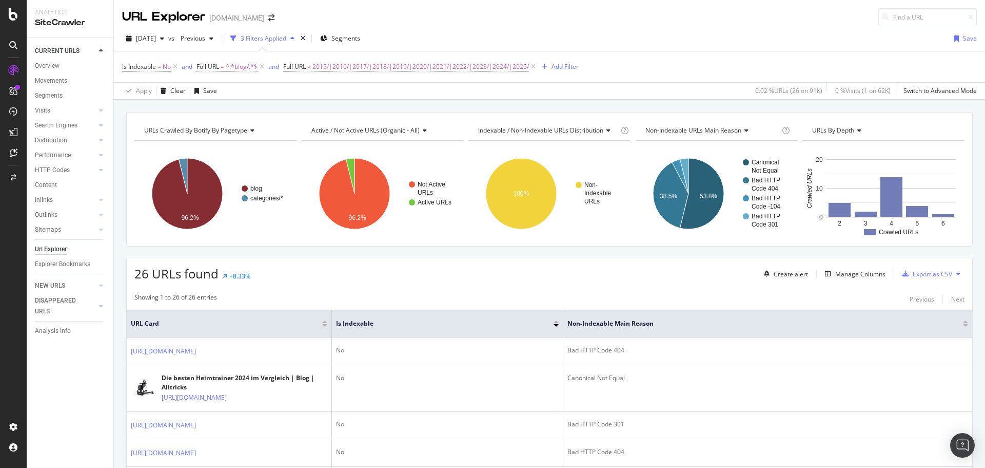
drag, startPoint x: 176, startPoint y: 69, endPoint x: 253, endPoint y: 106, distance: 85.6
click at [176, 68] on icon at bounding box center [175, 67] width 9 height 10
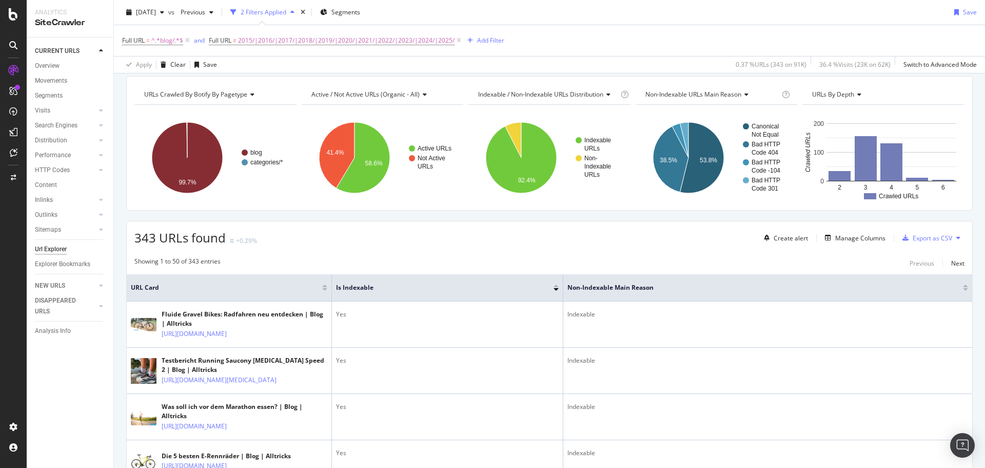
scroll to position [51, 0]
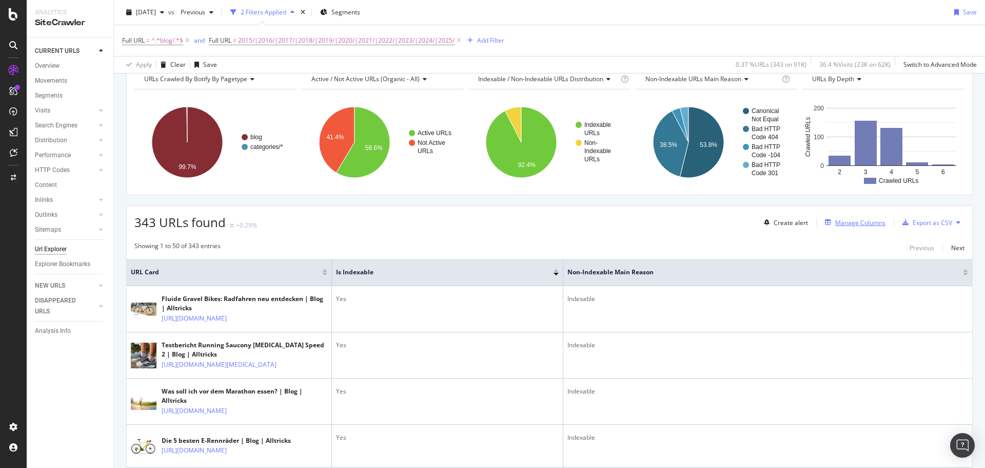
click at [871, 225] on div "Manage Columns" at bounding box center [861, 222] width 50 height 9
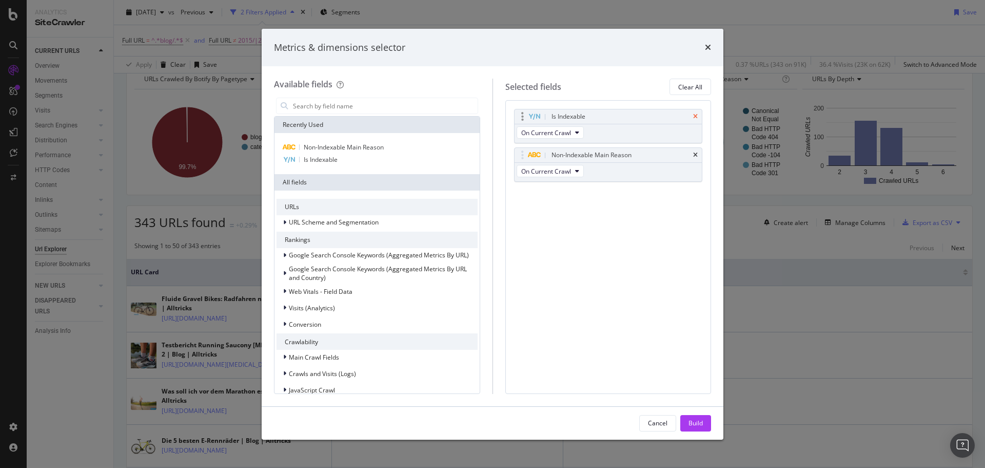
click at [697, 114] on icon "times" at bounding box center [695, 116] width 5 height 6
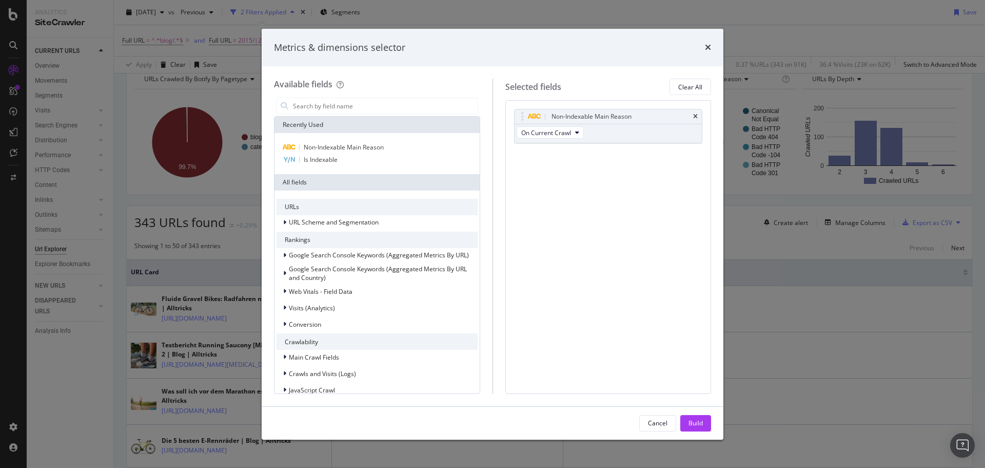
click at [697, 114] on icon "times" at bounding box center [695, 116] width 5 height 6
click at [702, 424] on div "Build" at bounding box center [696, 422] width 14 height 9
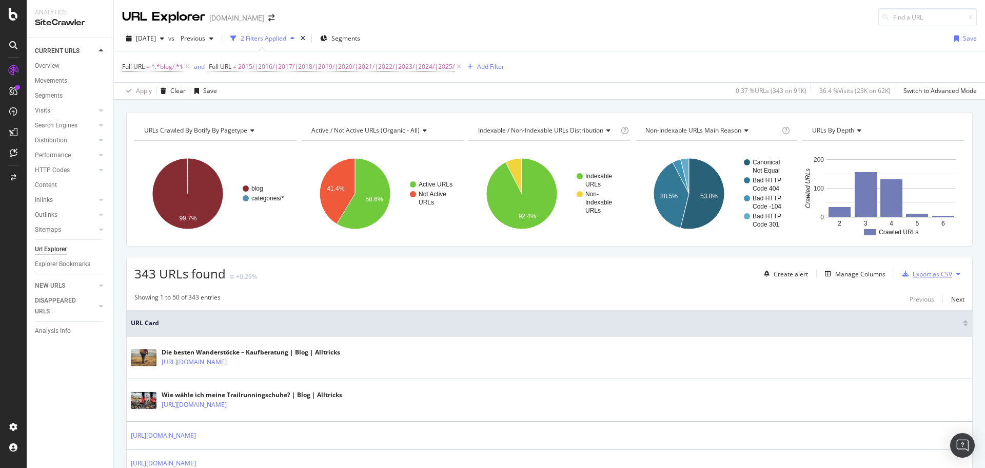
click at [922, 274] on div "Export as CSV" at bounding box center [933, 273] width 40 height 9
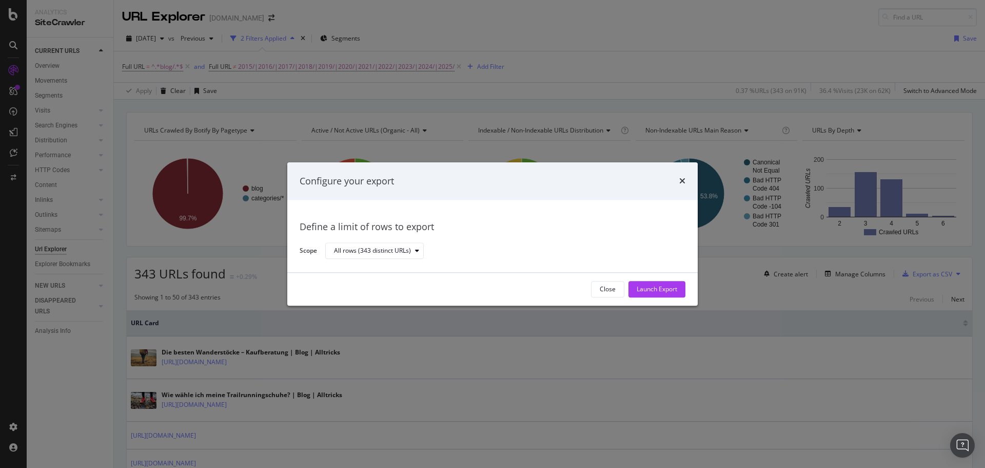
click at [651, 294] on div "Launch Export" at bounding box center [657, 288] width 41 height 15
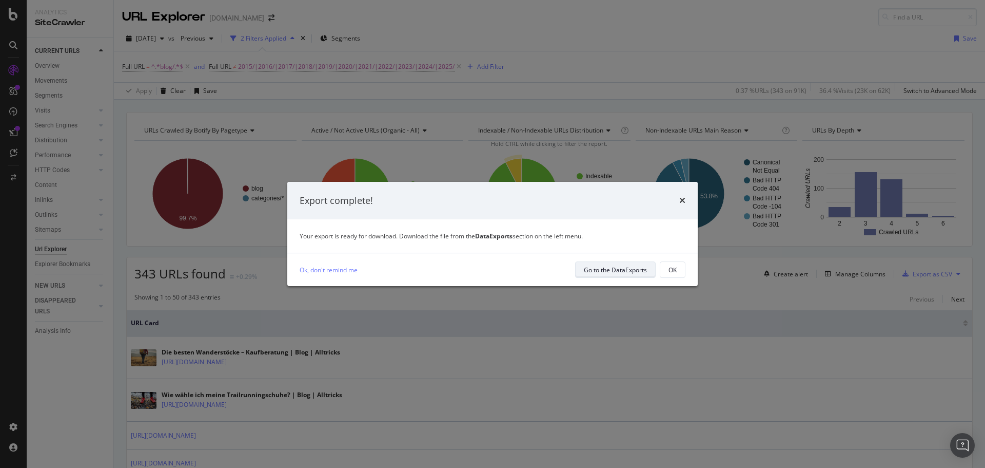
click at [588, 269] on div "Go to the DataExports" at bounding box center [615, 269] width 63 height 9
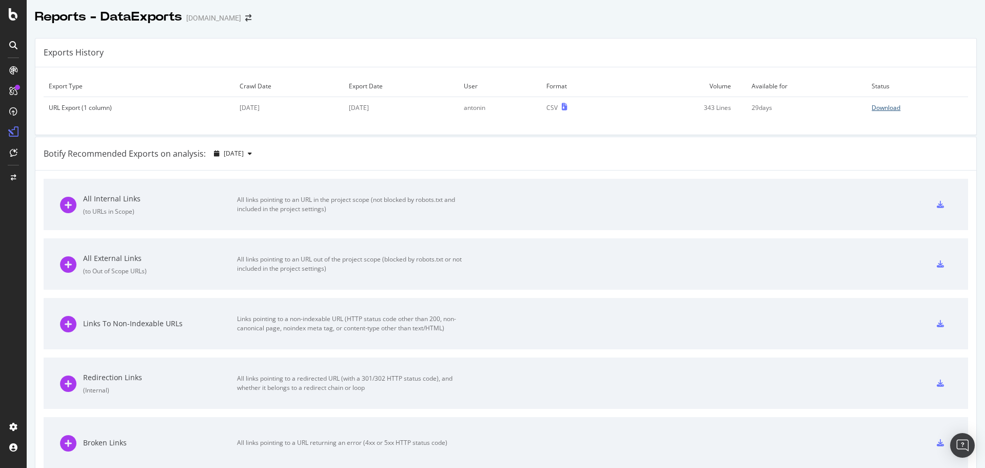
click at [876, 105] on div "Download" at bounding box center [886, 107] width 29 height 9
